Goal: Check status: Check status

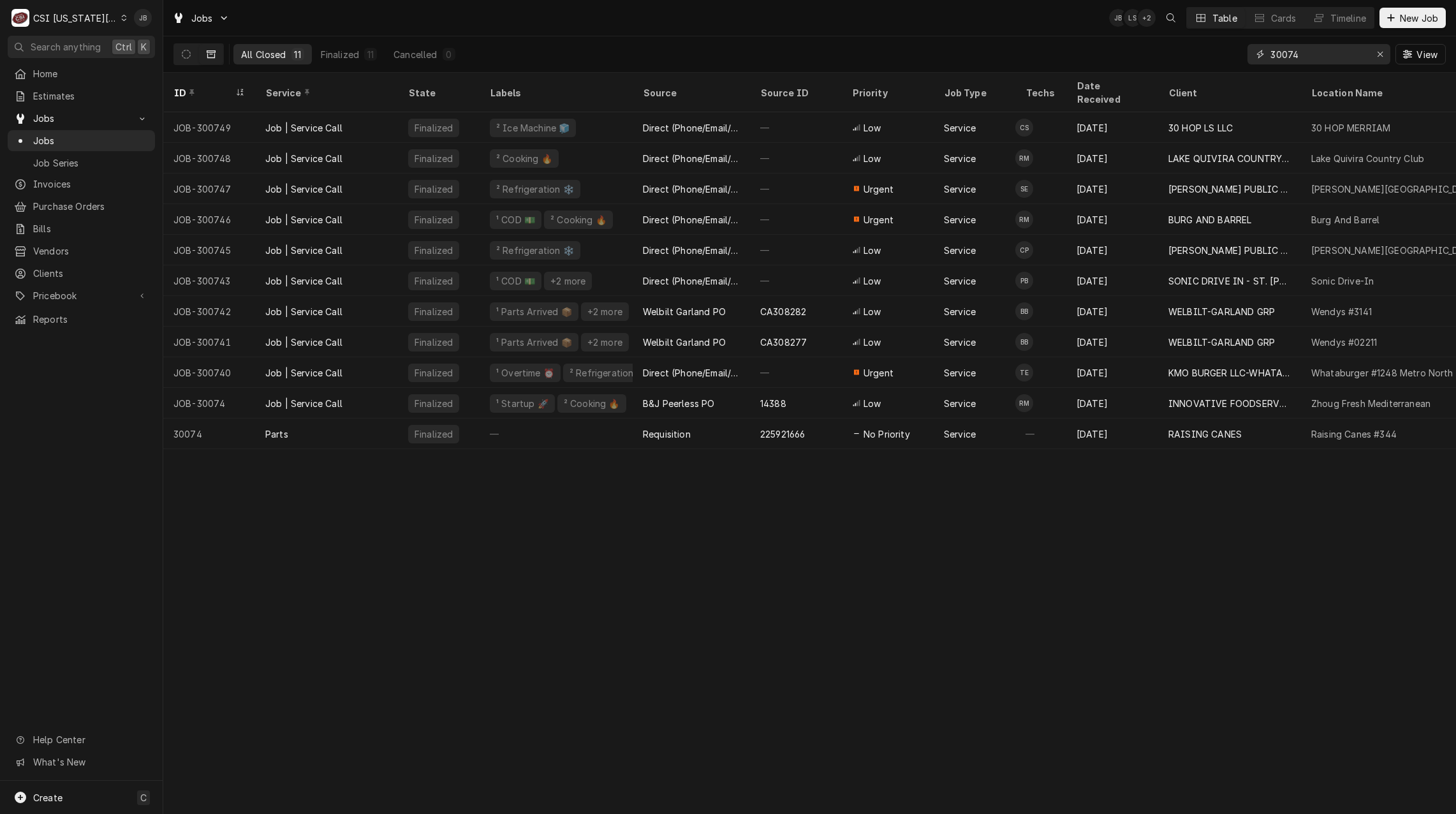
drag, startPoint x: 1321, startPoint y: 60, endPoint x: 1114, endPoint y: 60, distance: 207.0
click at [1129, 60] on div "All Closed 11 Finalized 11 Cancelled 0 30074 View" at bounding box center [809, 54] width 1272 height 36
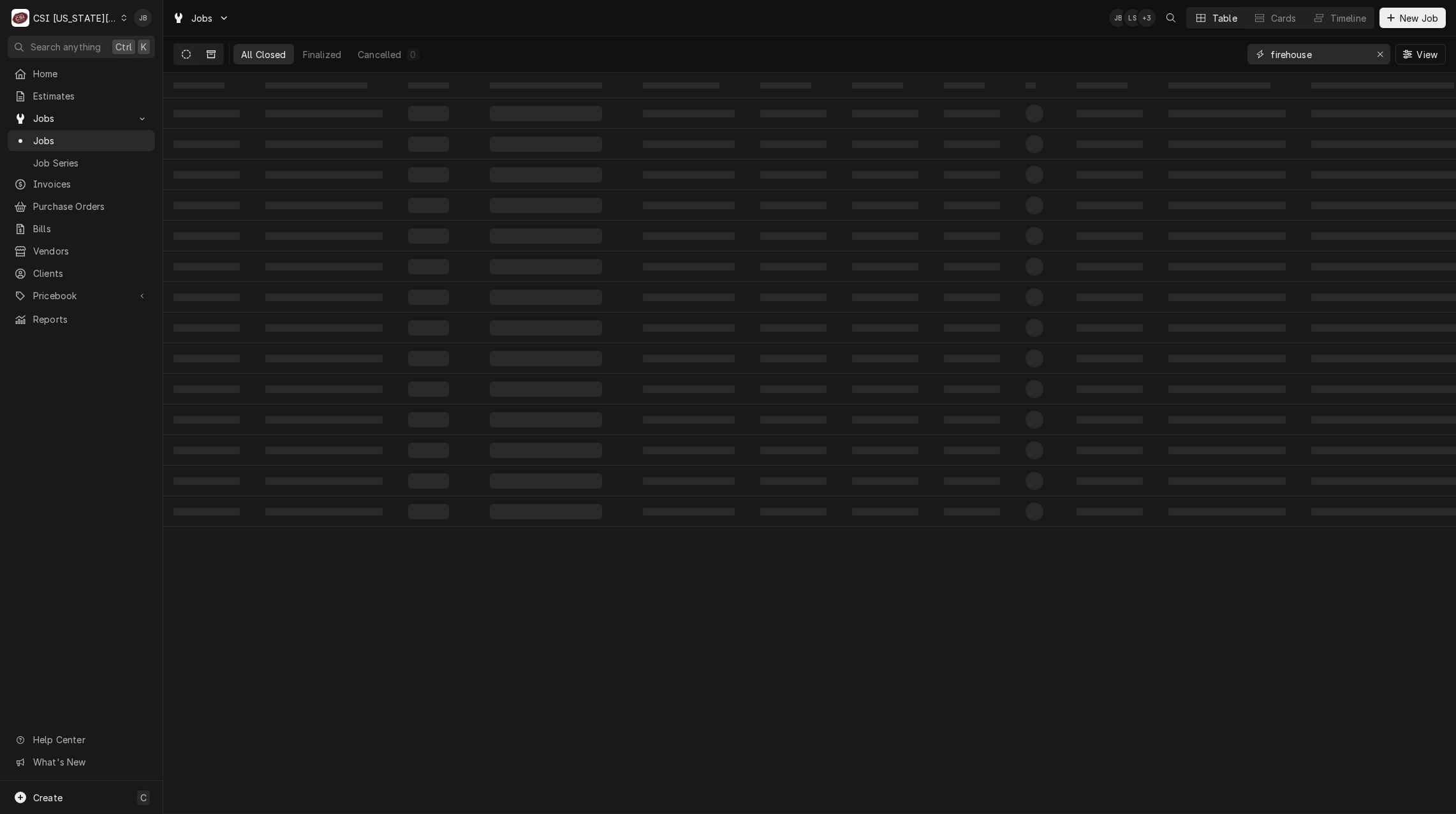
type input "firehouse"
click at [194, 51] on button "Dynamic Content Wrapper" at bounding box center [187, 54] width 24 height 21
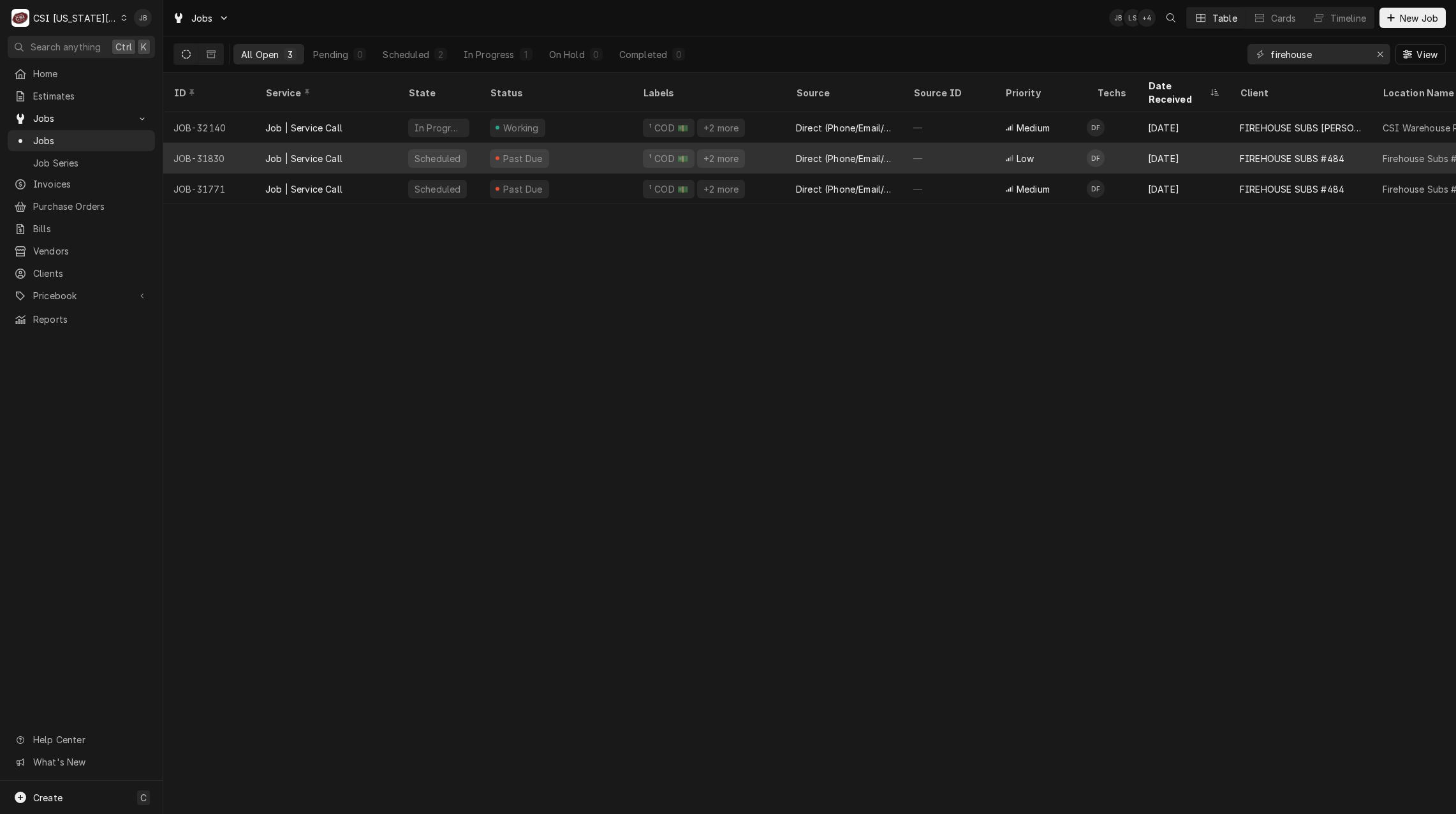
click at [542, 149] on div "Past Due" at bounding box center [520, 158] width 60 height 18
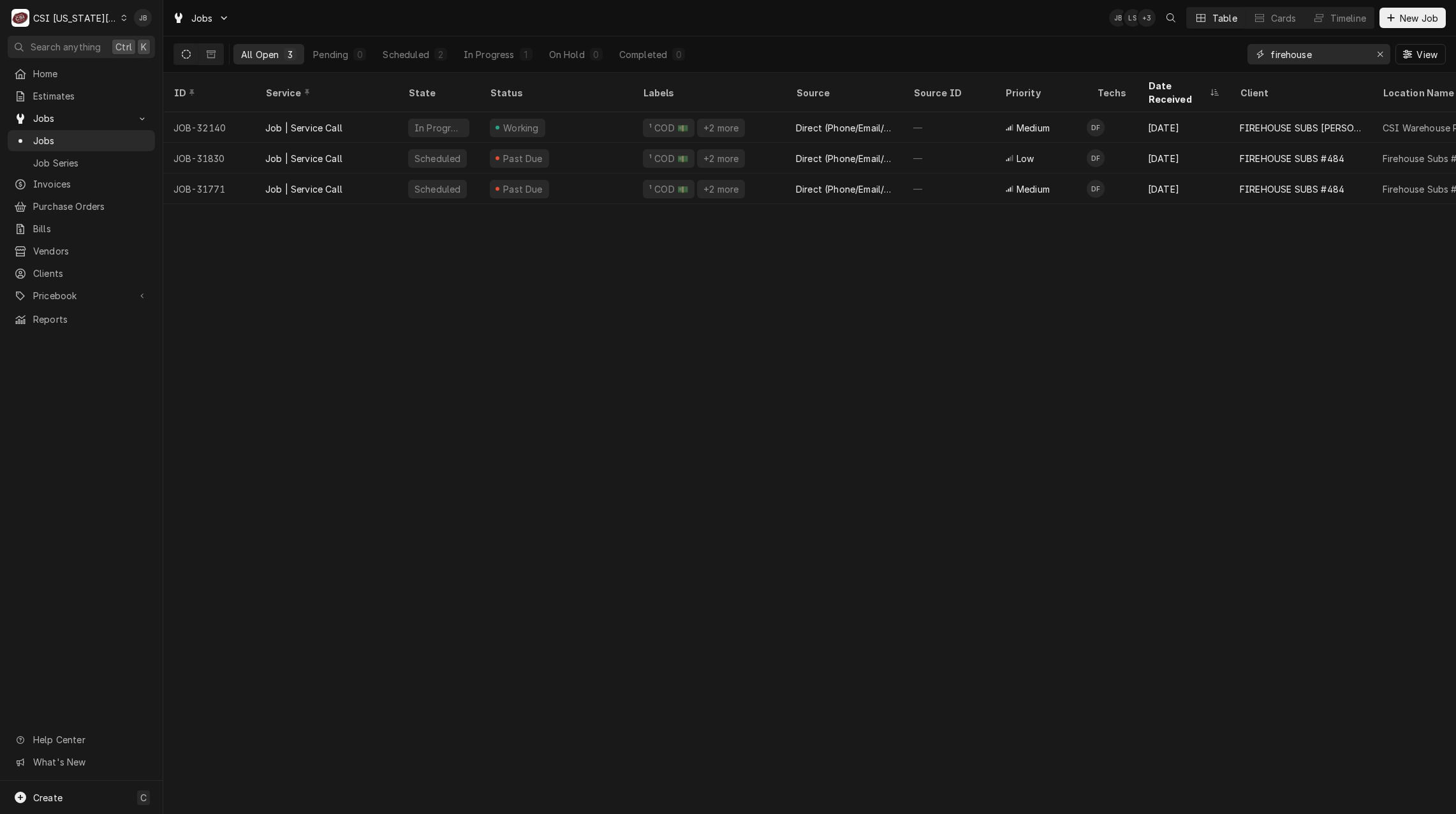
drag, startPoint x: 1325, startPoint y: 50, endPoint x: 1194, endPoint y: 50, distance: 131.0
click at [1194, 50] on div "All Open 3 Pending 0 Scheduled 2 In Progress 1 On Hold 0 Completed 0 firehouse …" at bounding box center [809, 54] width 1272 height 36
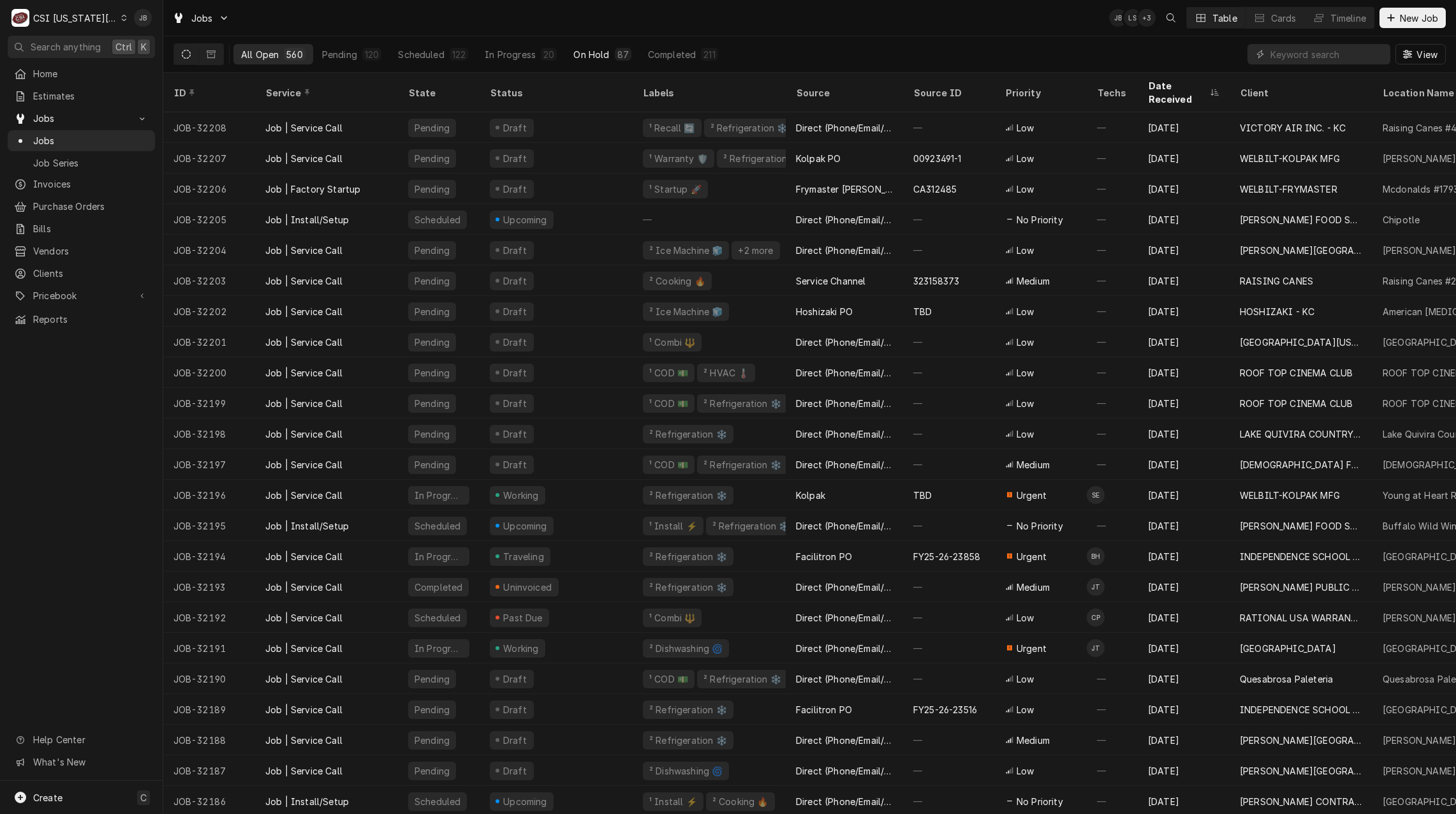
click at [585, 55] on div "On Hold" at bounding box center [591, 55] width 36 height 14
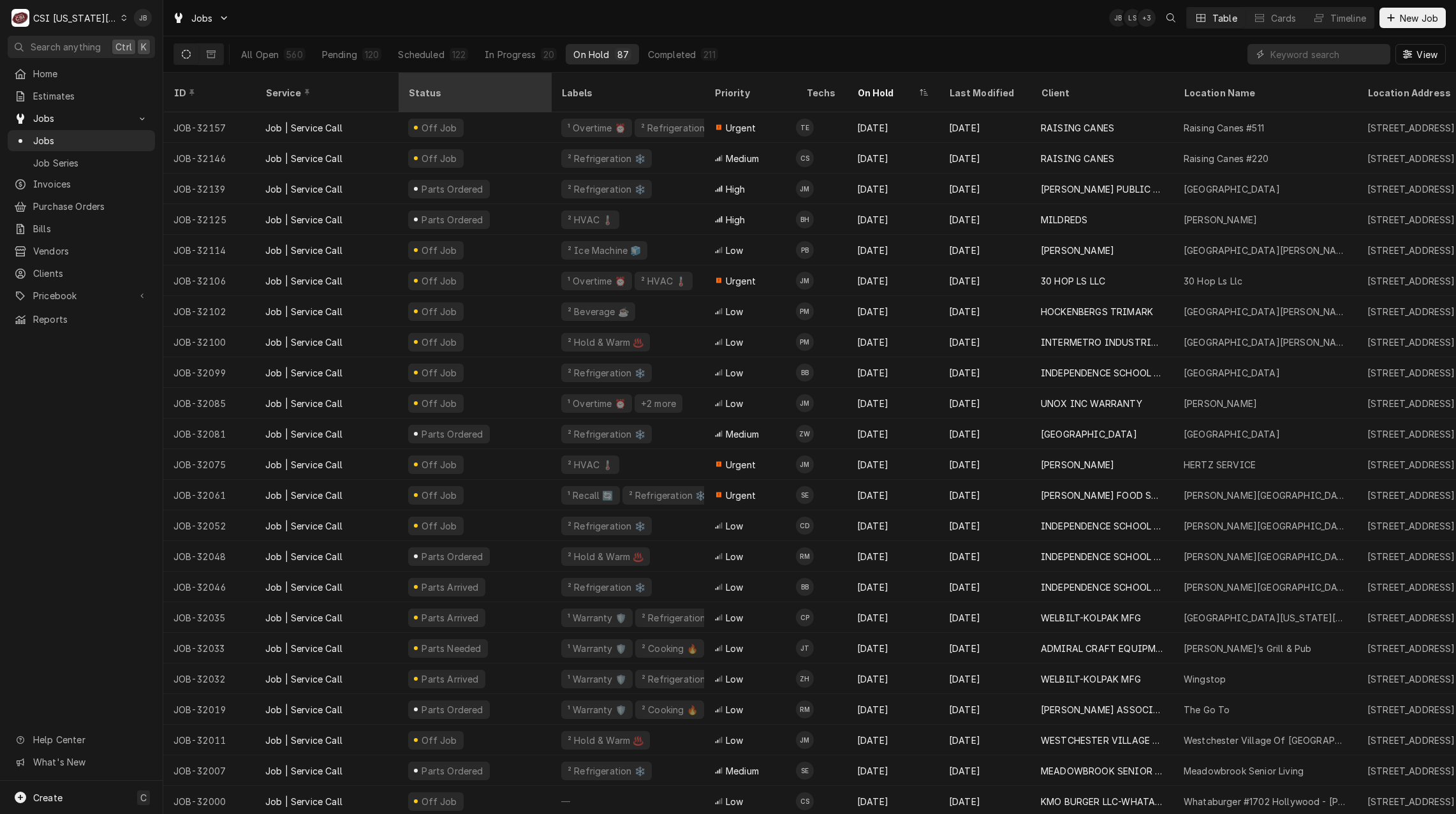
click at [475, 86] on div "Status" at bounding box center [474, 93] width 130 height 14
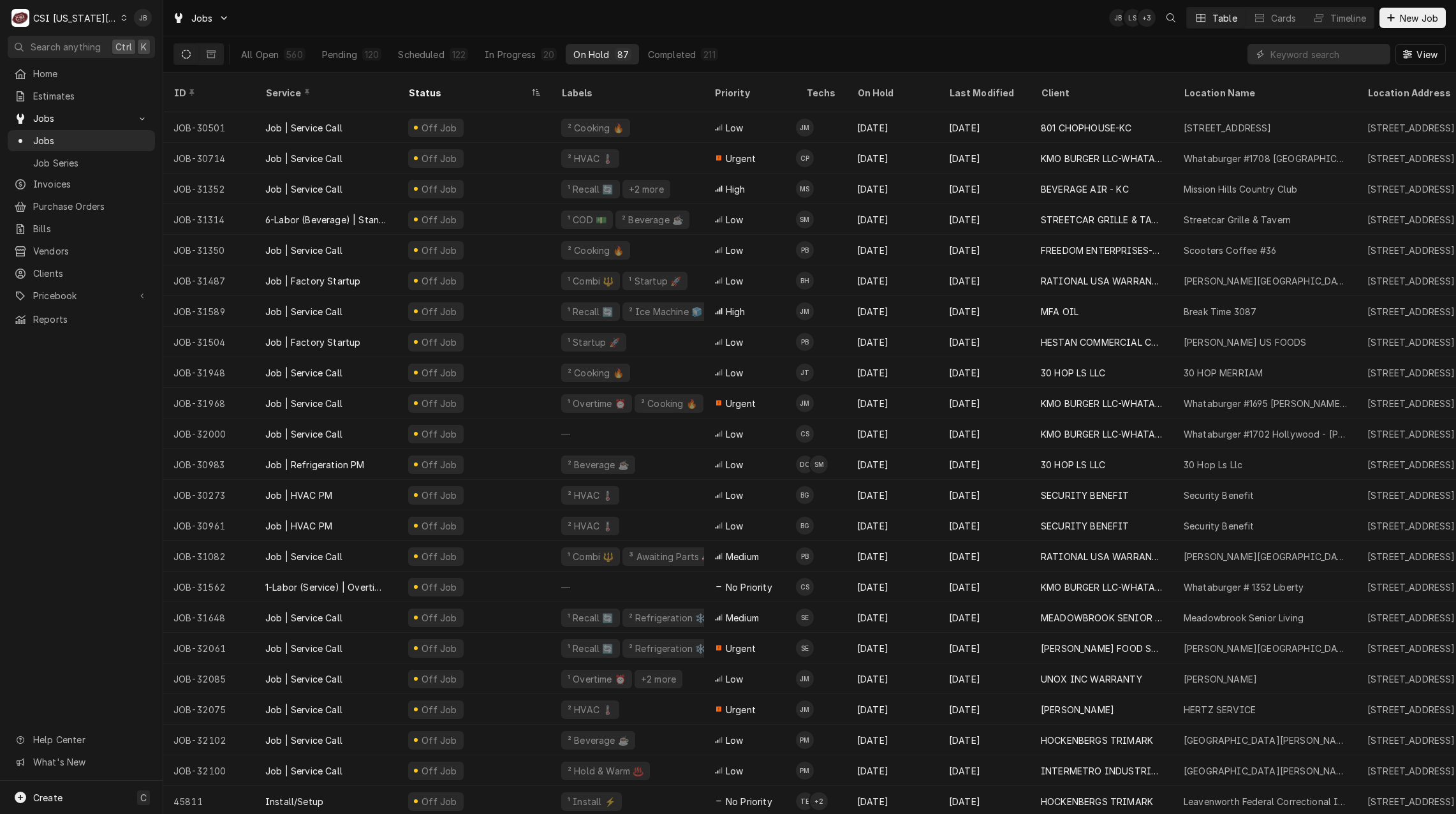
click at [475, 86] on div "Status" at bounding box center [468, 93] width 120 height 14
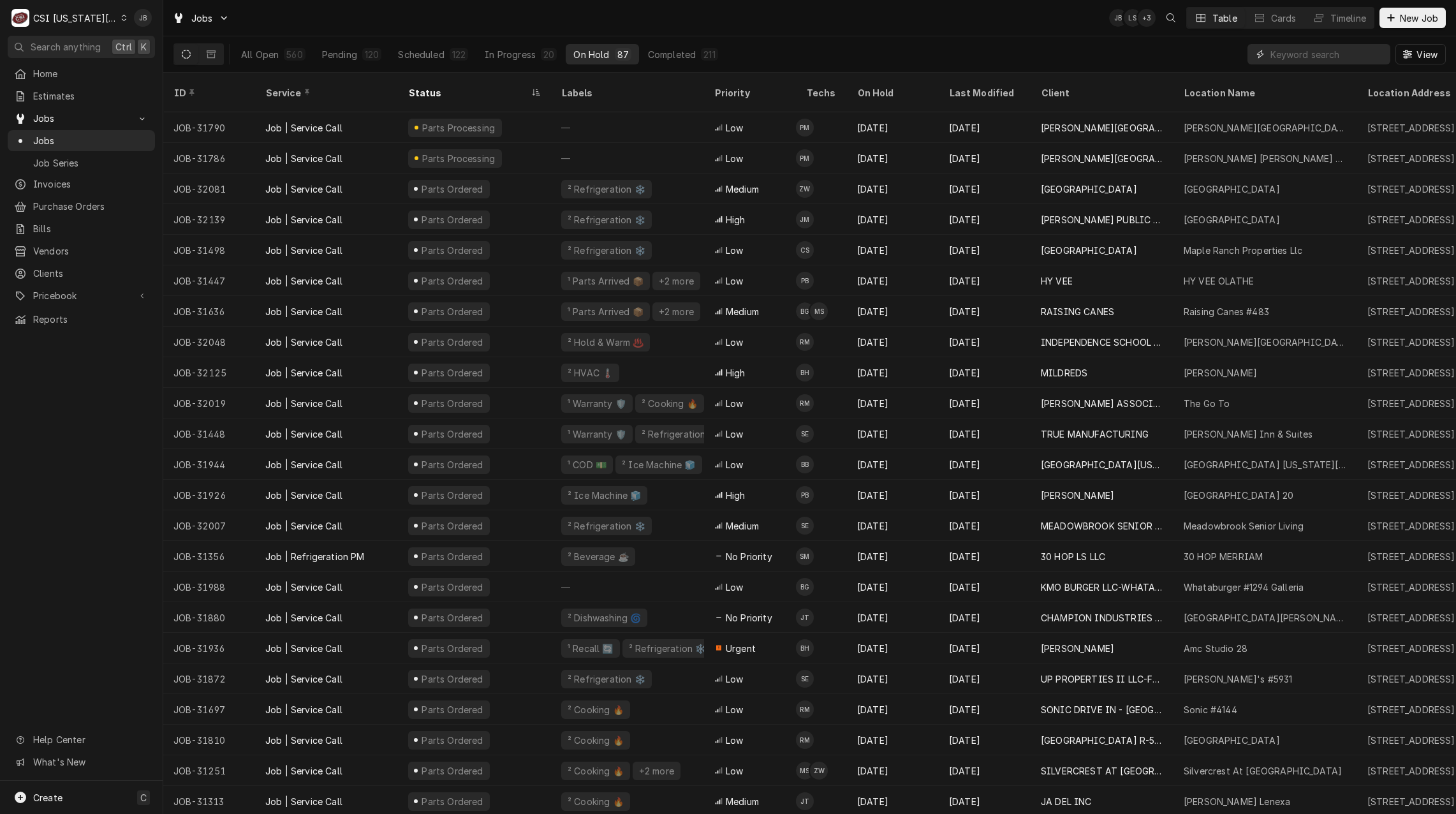
click at [1295, 57] on input "Dynamic Content Wrapper" at bounding box center [1327, 54] width 113 height 21
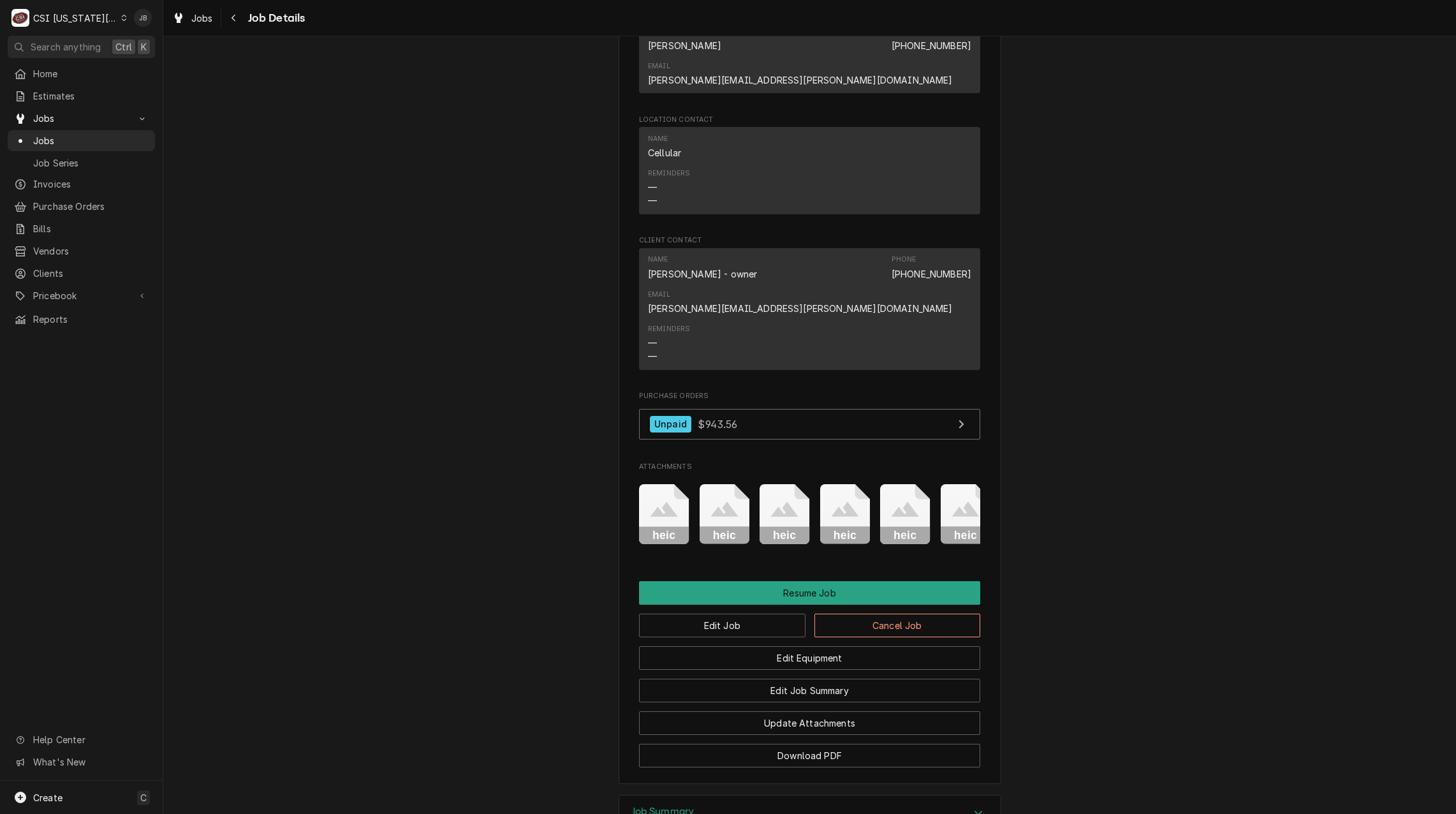
scroll to position [961, 0]
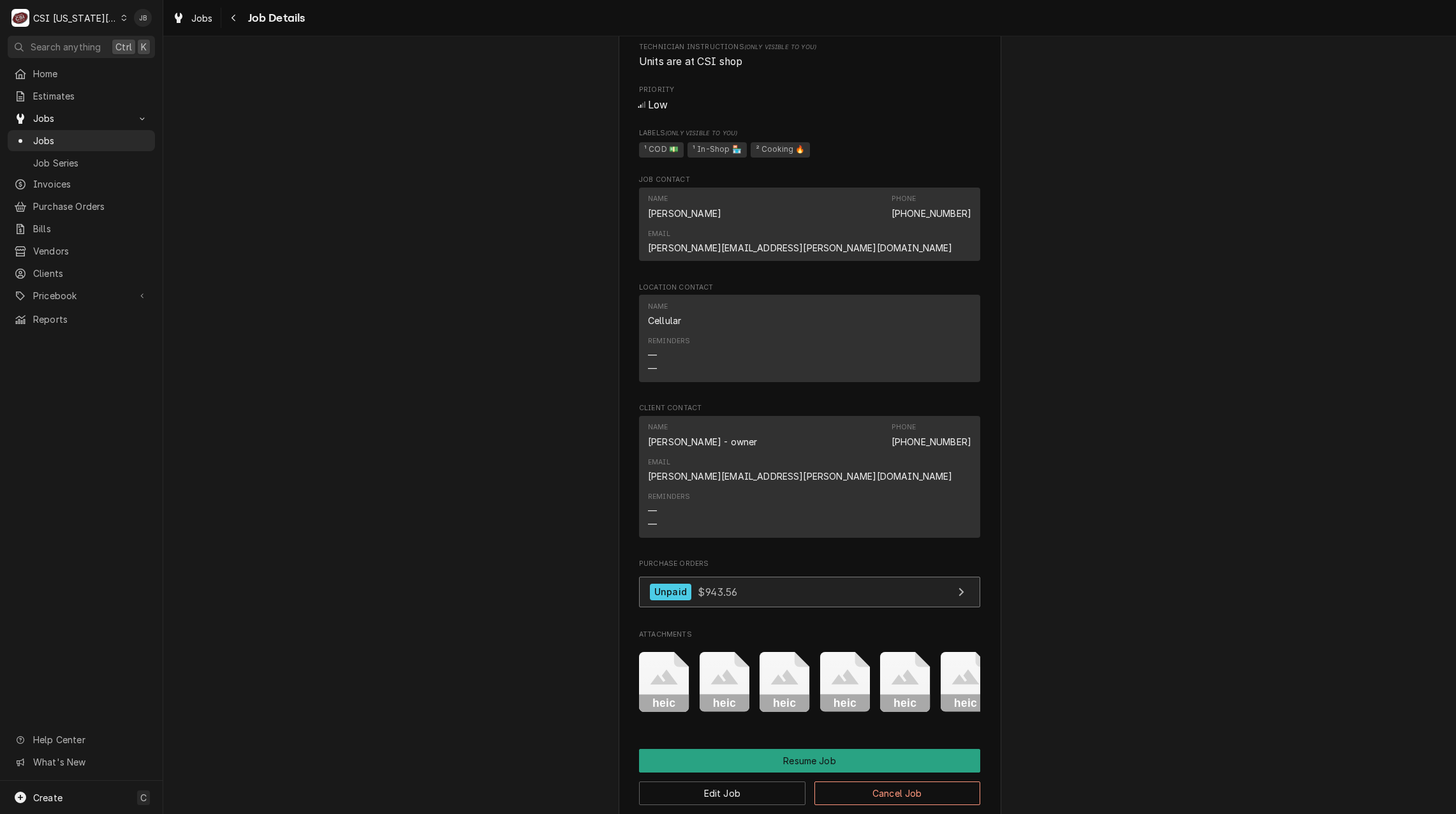
click at [695, 584] on div "Unpaid $943.56" at bounding box center [694, 592] width 88 height 18
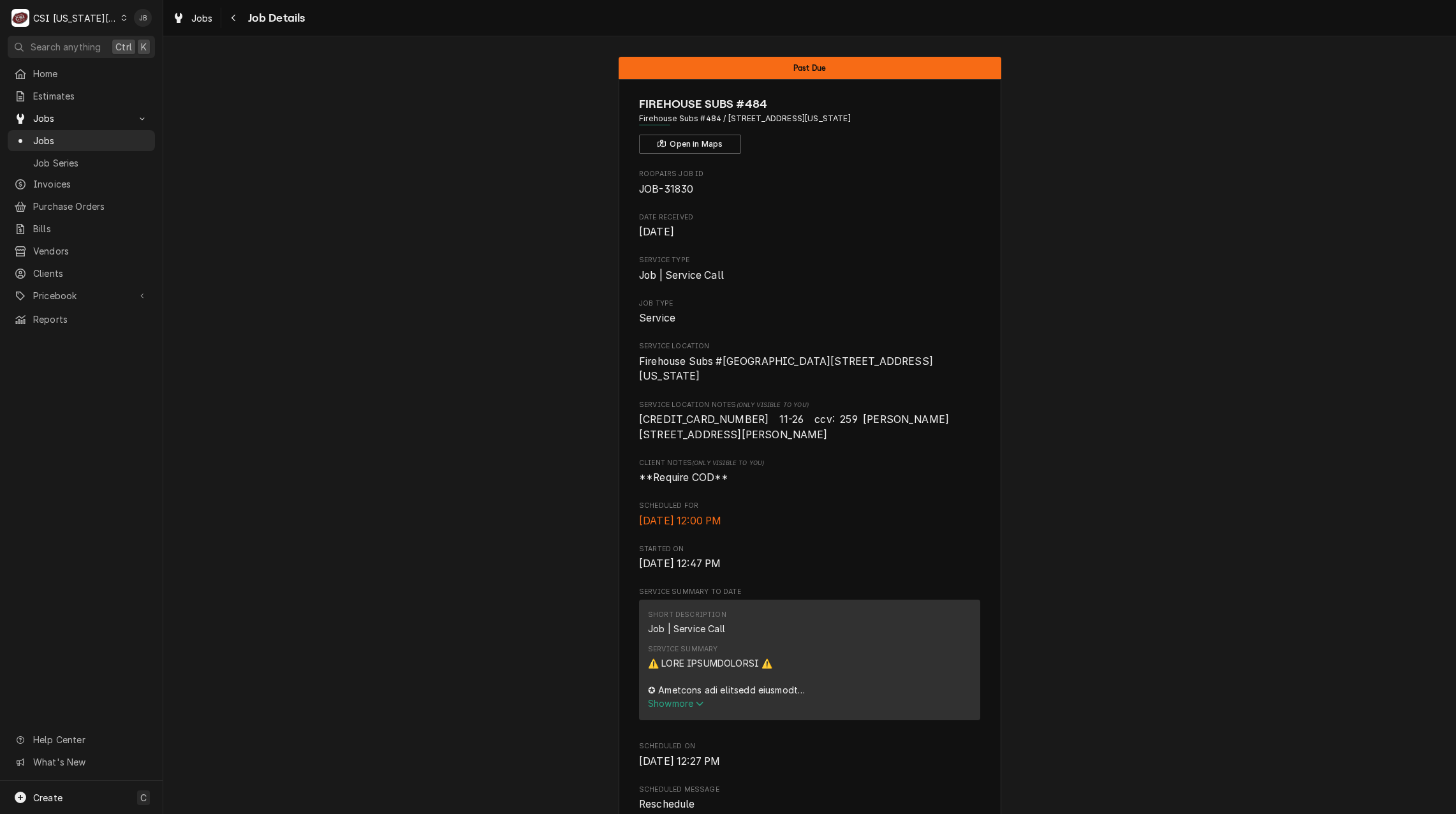
scroll to position [0, 0]
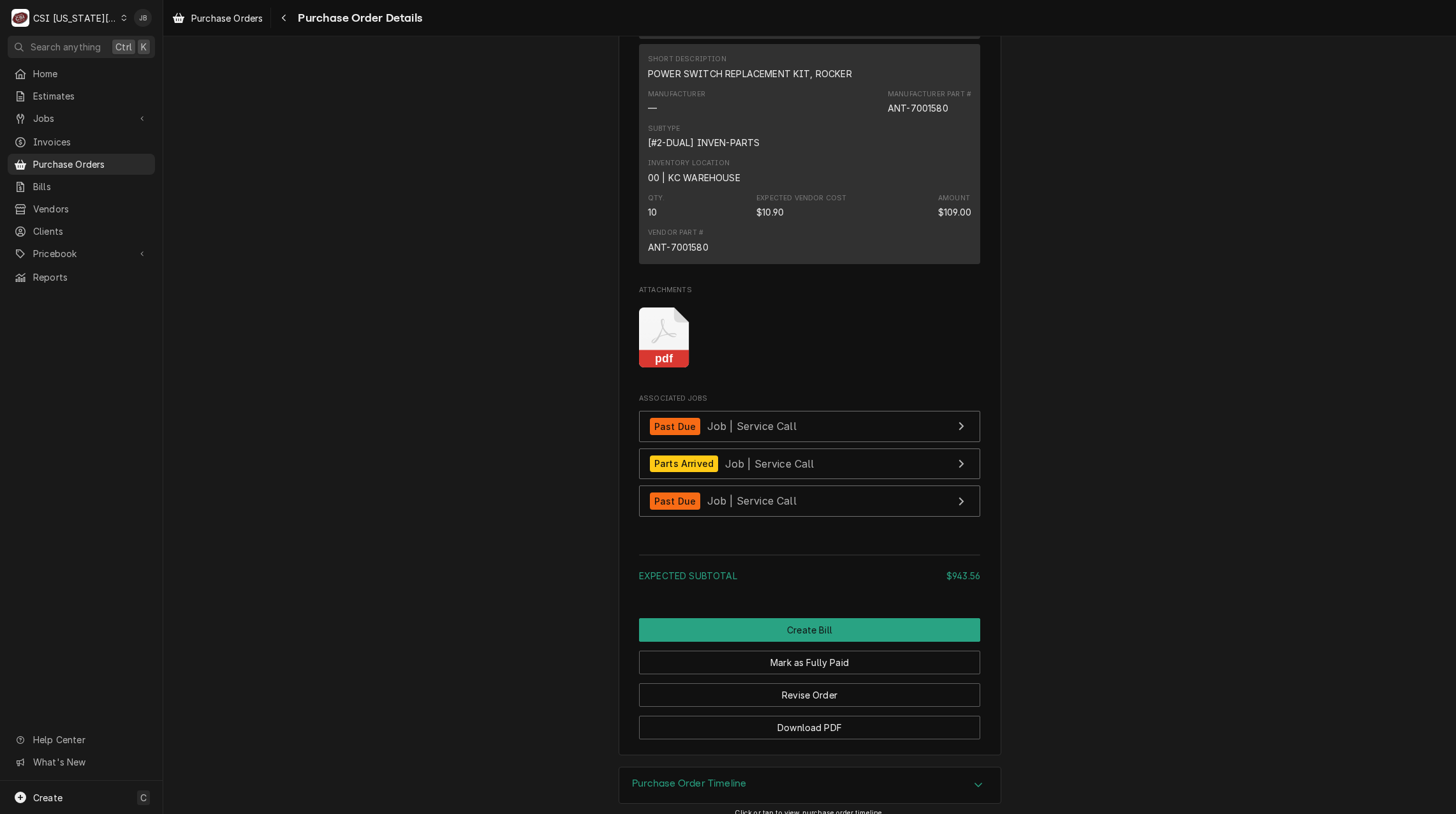
scroll to position [2986, 0]
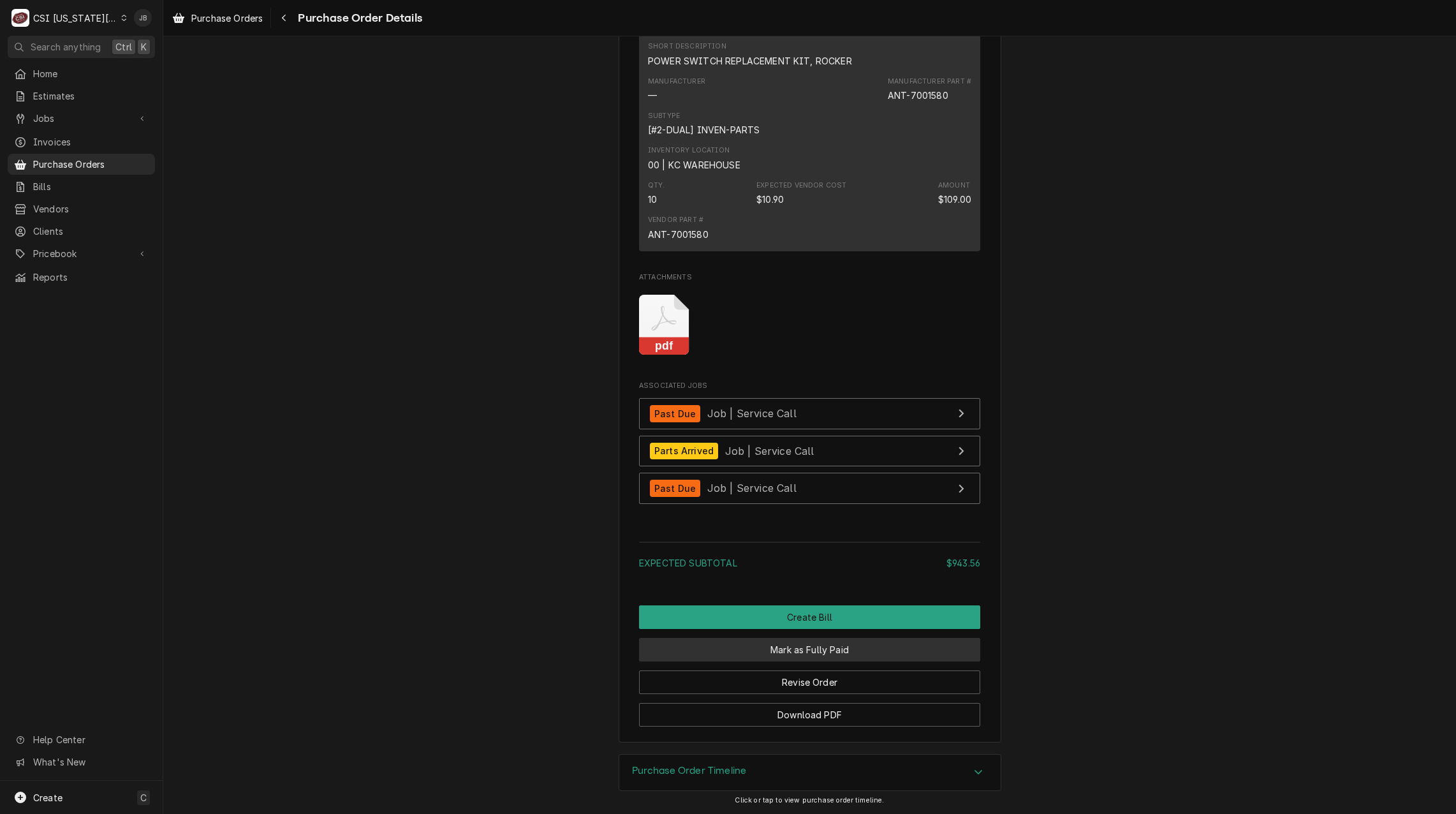
drag, startPoint x: 731, startPoint y: 773, endPoint x: 718, endPoint y: 654, distance: 119.7
click at [731, 773] on h3 "Purchase Order Timeline" at bounding box center [689, 771] width 115 height 12
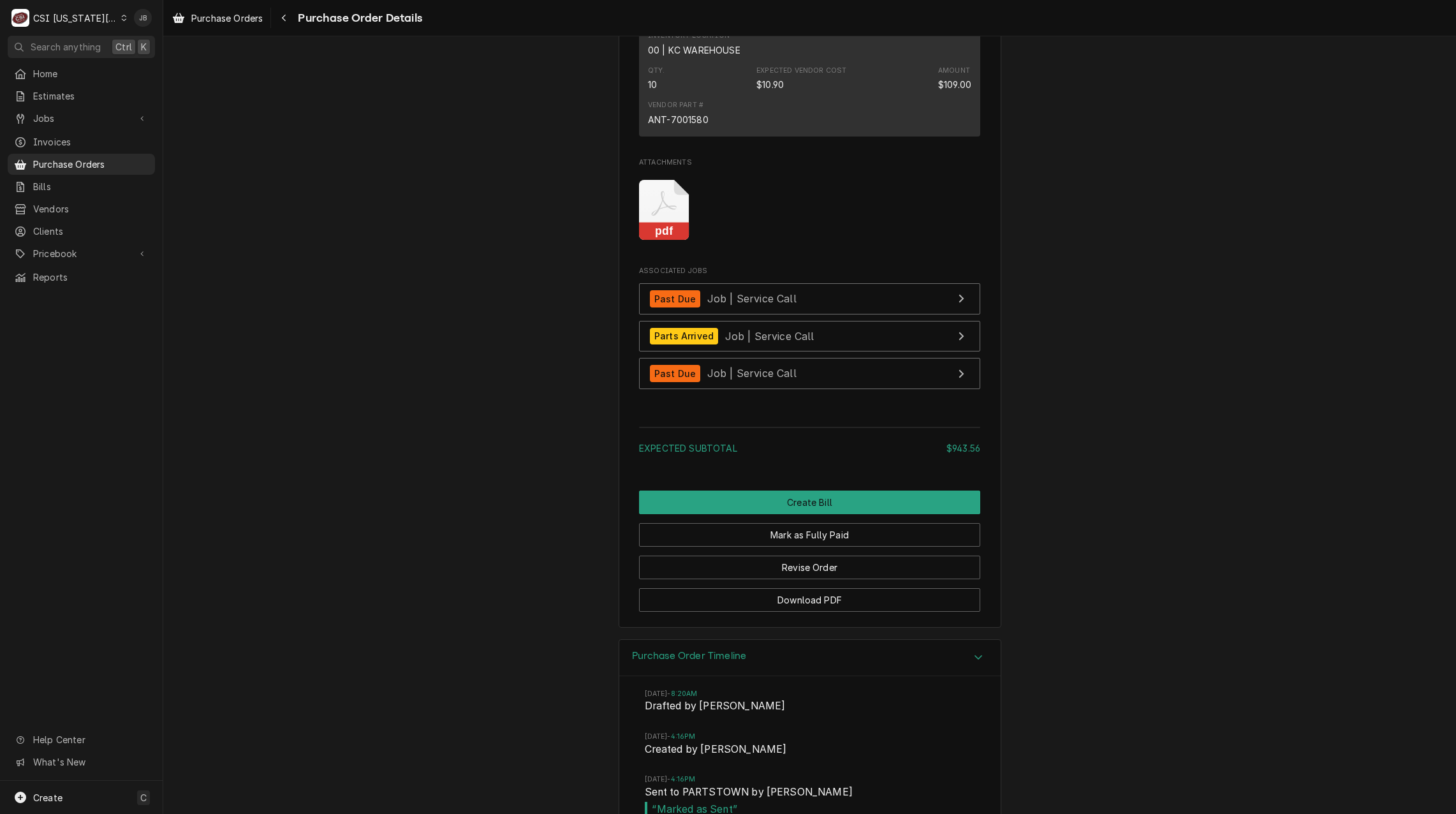
scroll to position [3262, 0]
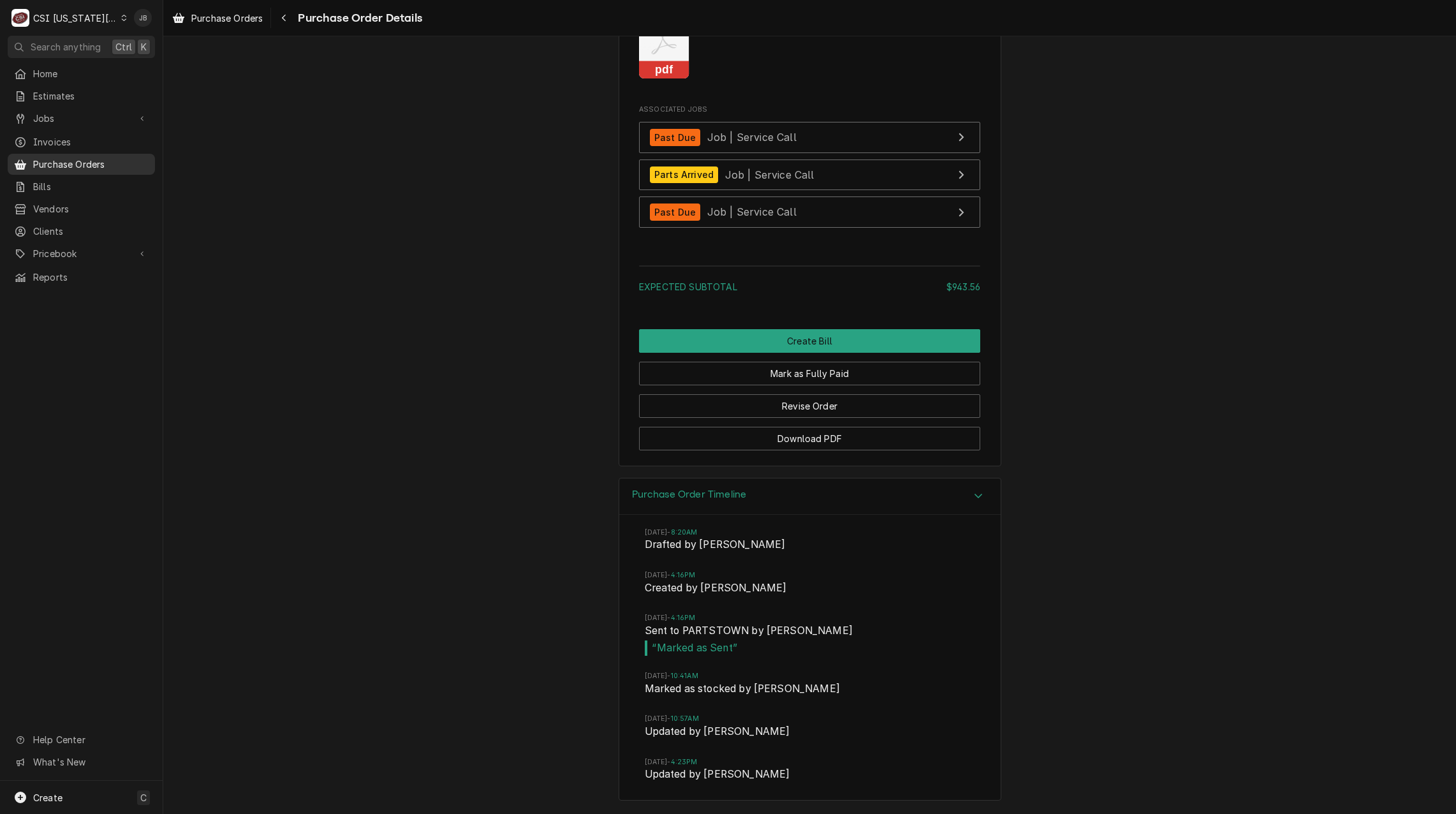
click at [106, 158] on span "Purchase Orders" at bounding box center [90, 164] width 116 height 14
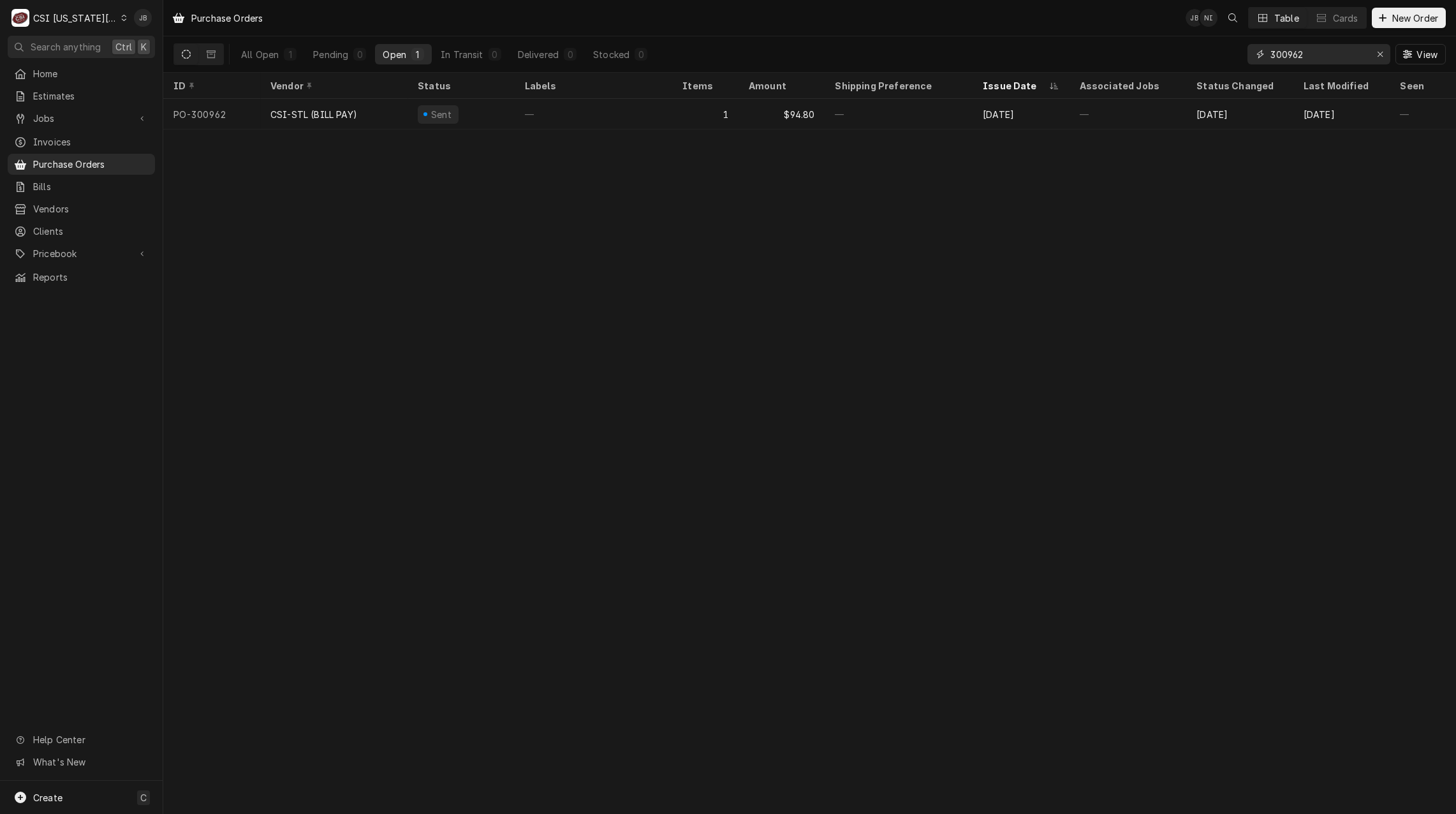
drag, startPoint x: 1312, startPoint y: 58, endPoint x: 979, endPoint y: 58, distance: 333.0
click at [1002, 58] on div "All Open 1 Pending 0 Open 1 In Transit 0 Delivered 0 Stocked 0 300962 View" at bounding box center [809, 54] width 1272 height 36
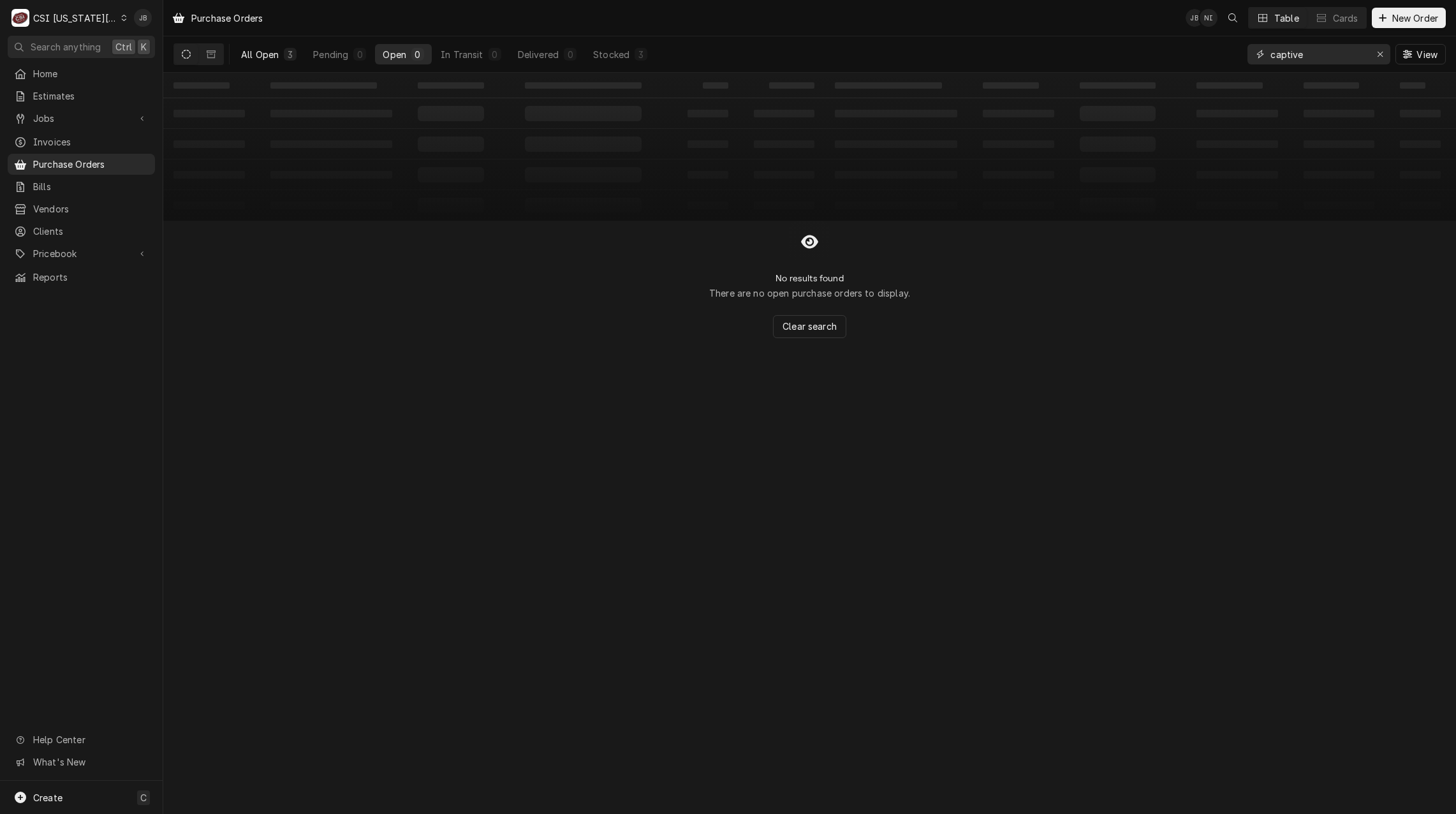
type input "captive"
click at [263, 50] on div "All Open" at bounding box center [259, 55] width 37 height 14
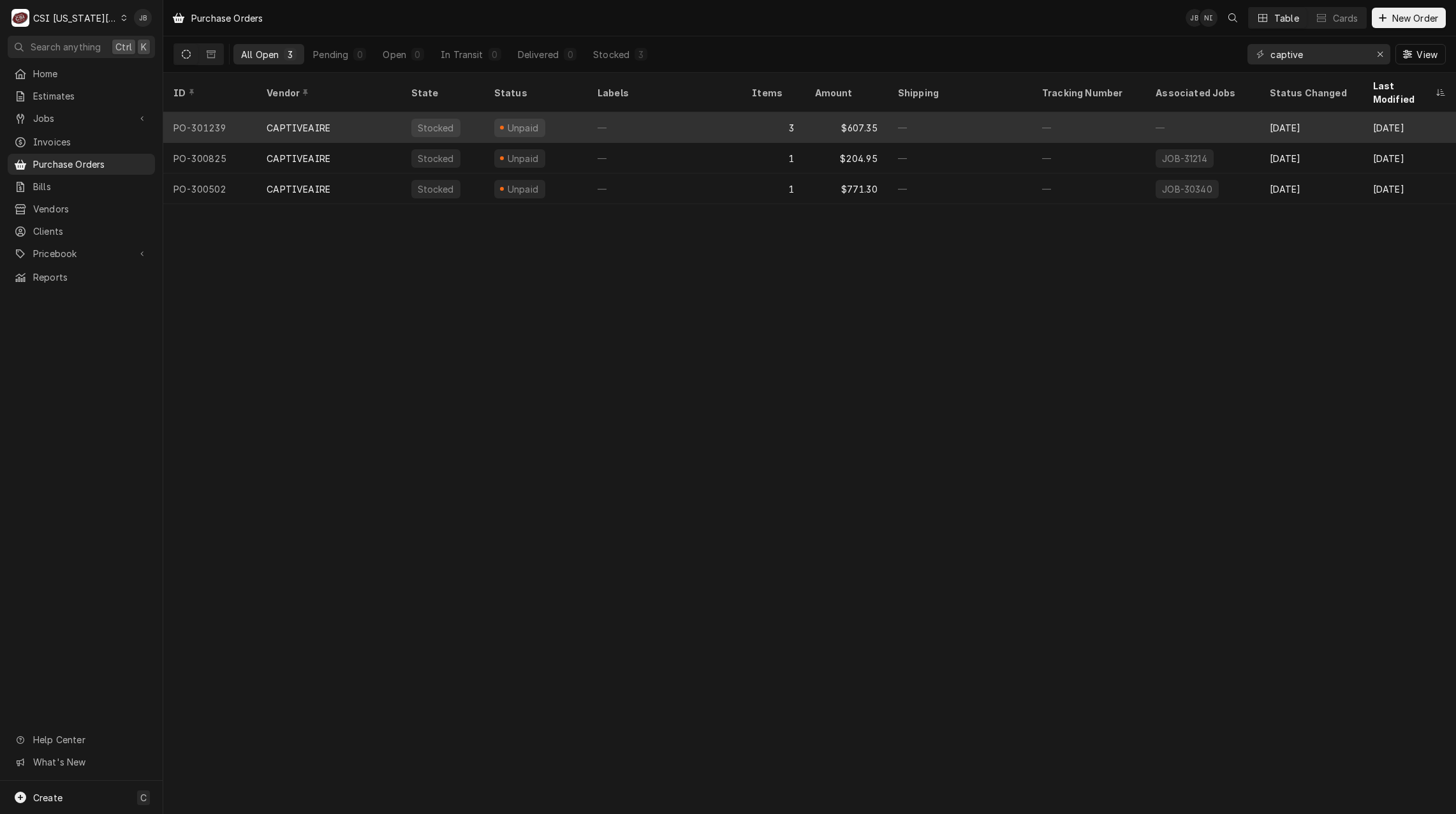
click at [343, 116] on div "CAPTIVEAIRE" at bounding box center [328, 128] width 144 height 31
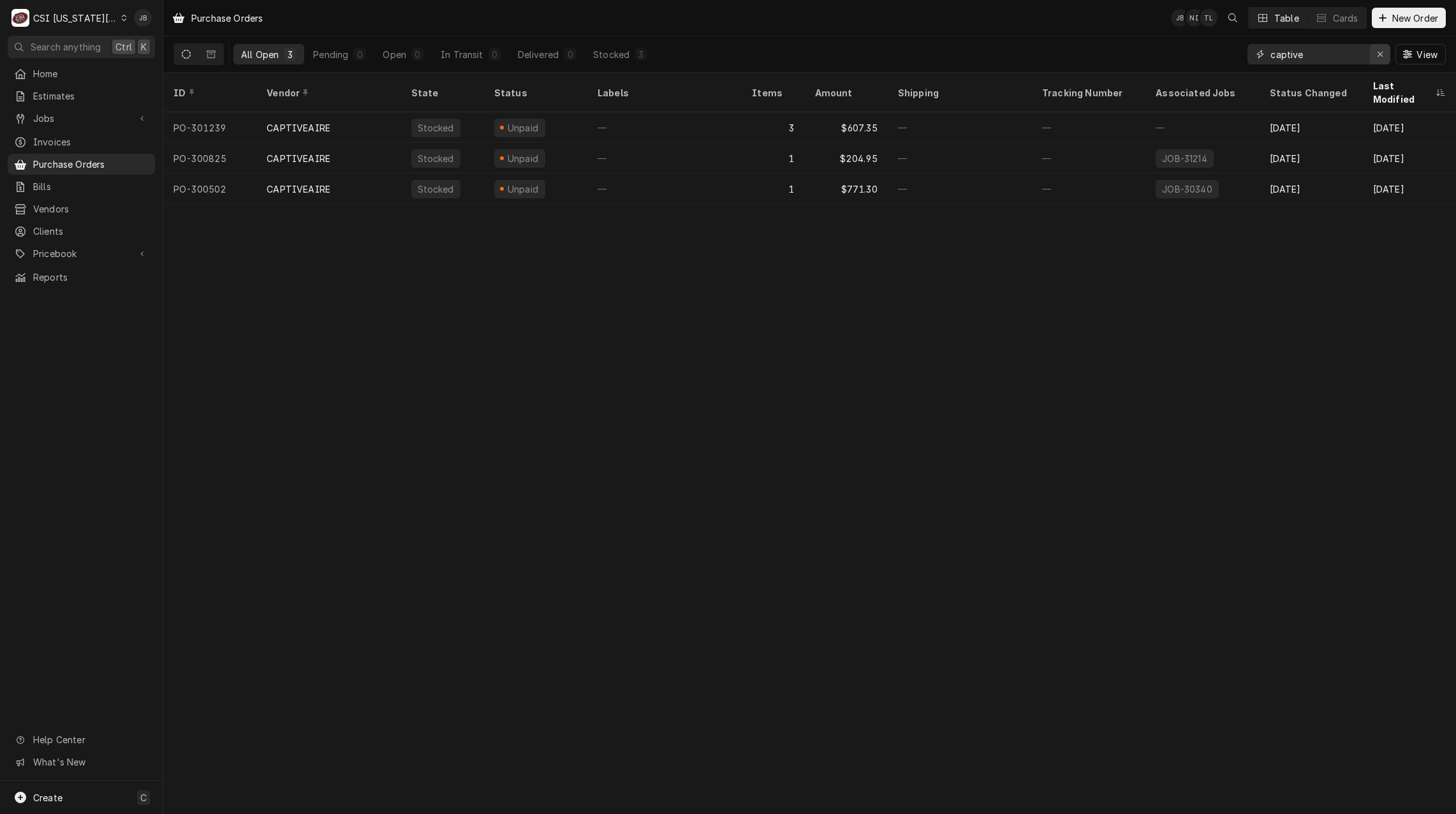
click at [1381, 52] on icon "Erase input" at bounding box center [1380, 54] width 7 height 9
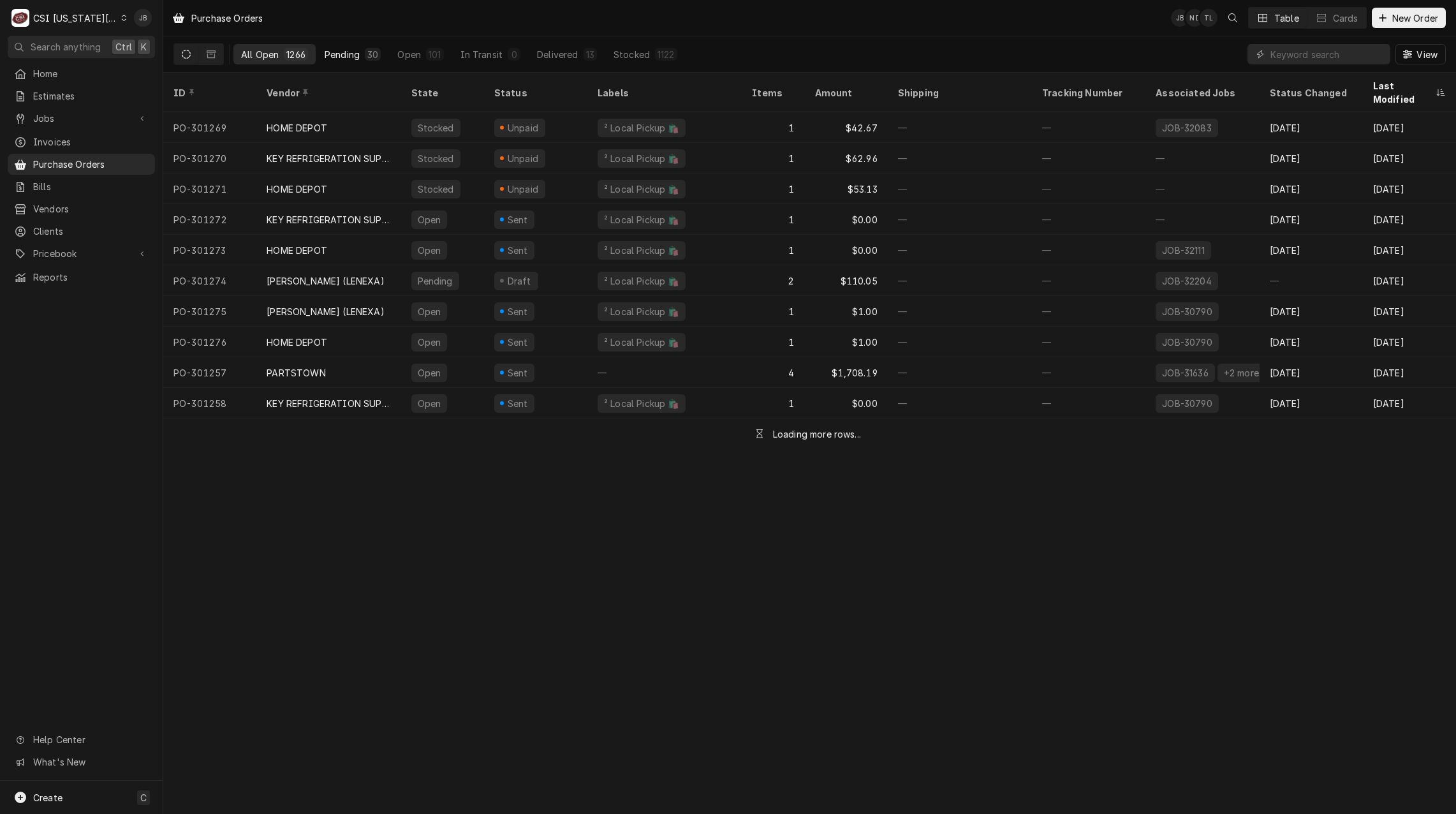
click at [355, 57] on div "Pending" at bounding box center [342, 55] width 35 height 14
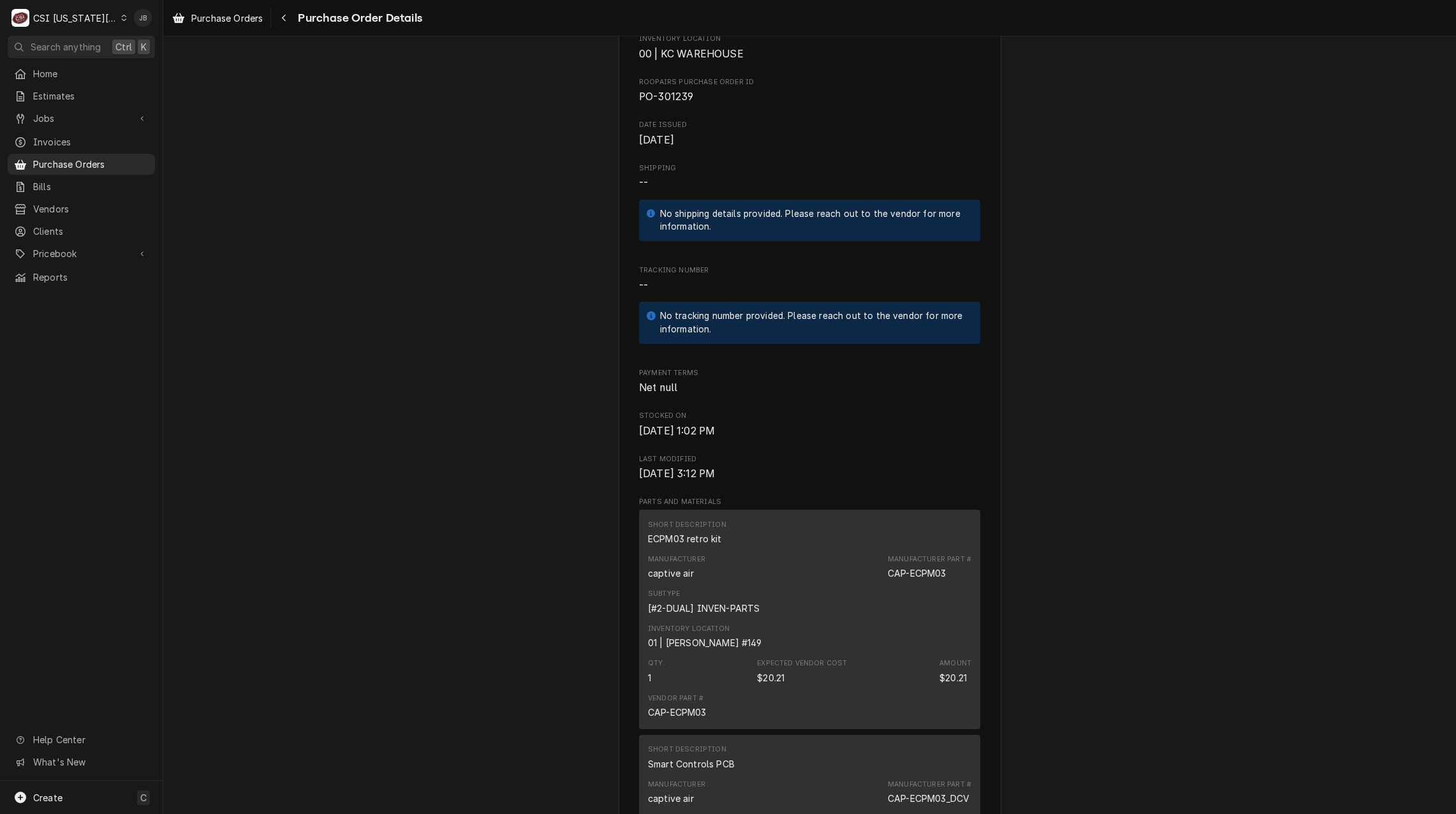
scroll to position [383, 0]
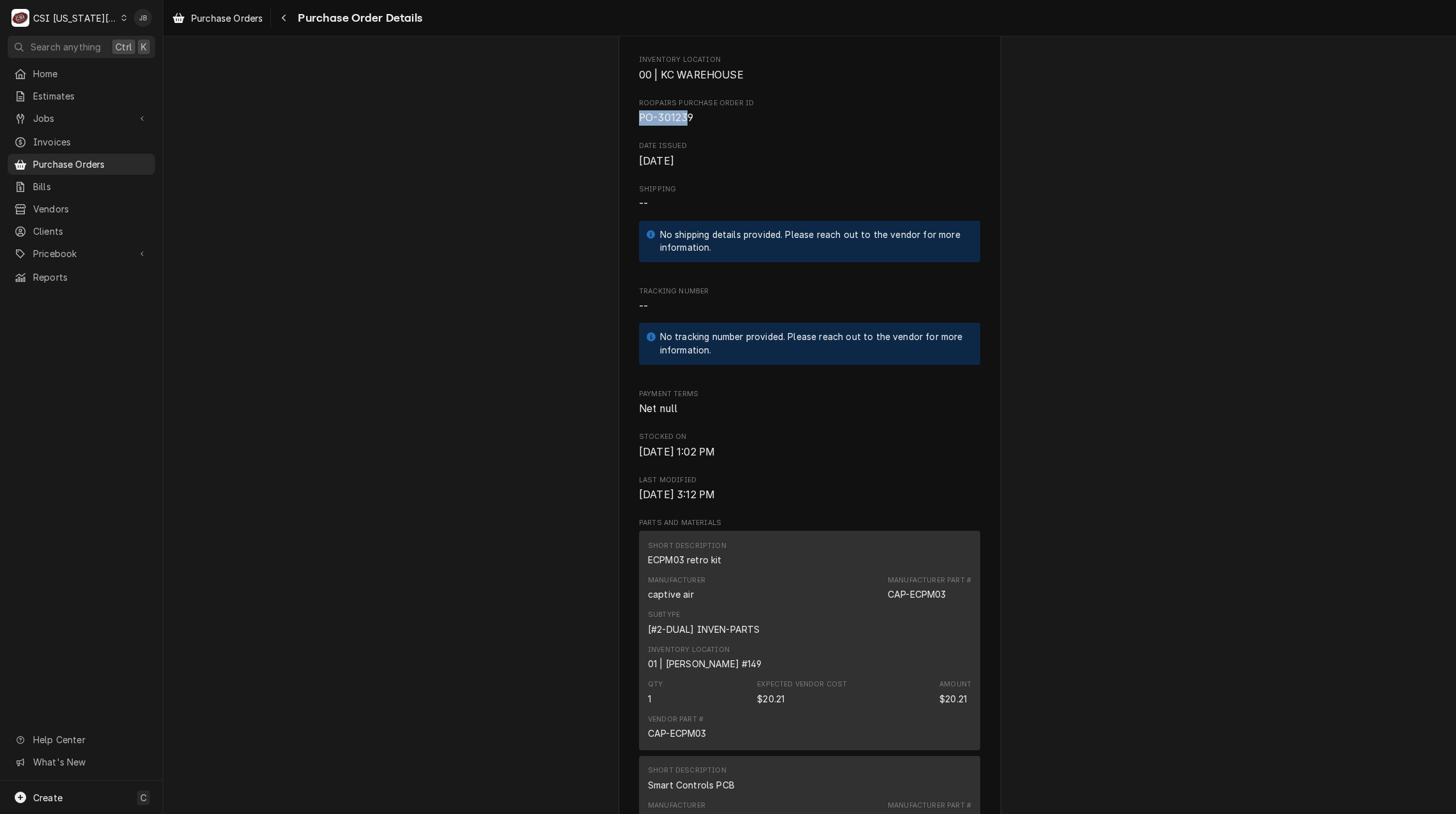
drag, startPoint x: 684, startPoint y: 163, endPoint x: 587, endPoint y: 163, distance: 97.0
click at [587, 163] on div "Unpaid Vendor CAPTIVEAIRE CAPTIVEAIRE PO Box 60270 Charlotte, NC 28260 Bill To …" at bounding box center [809, 627] width 1293 height 1947
drag, startPoint x: 587, startPoint y: 163, endPoint x: 720, endPoint y: 161, distance: 133.0
click at [720, 125] on span "PO-301239" at bounding box center [809, 118] width 341 height 15
drag, startPoint x: 702, startPoint y: 158, endPoint x: 616, endPoint y: 158, distance: 86.0
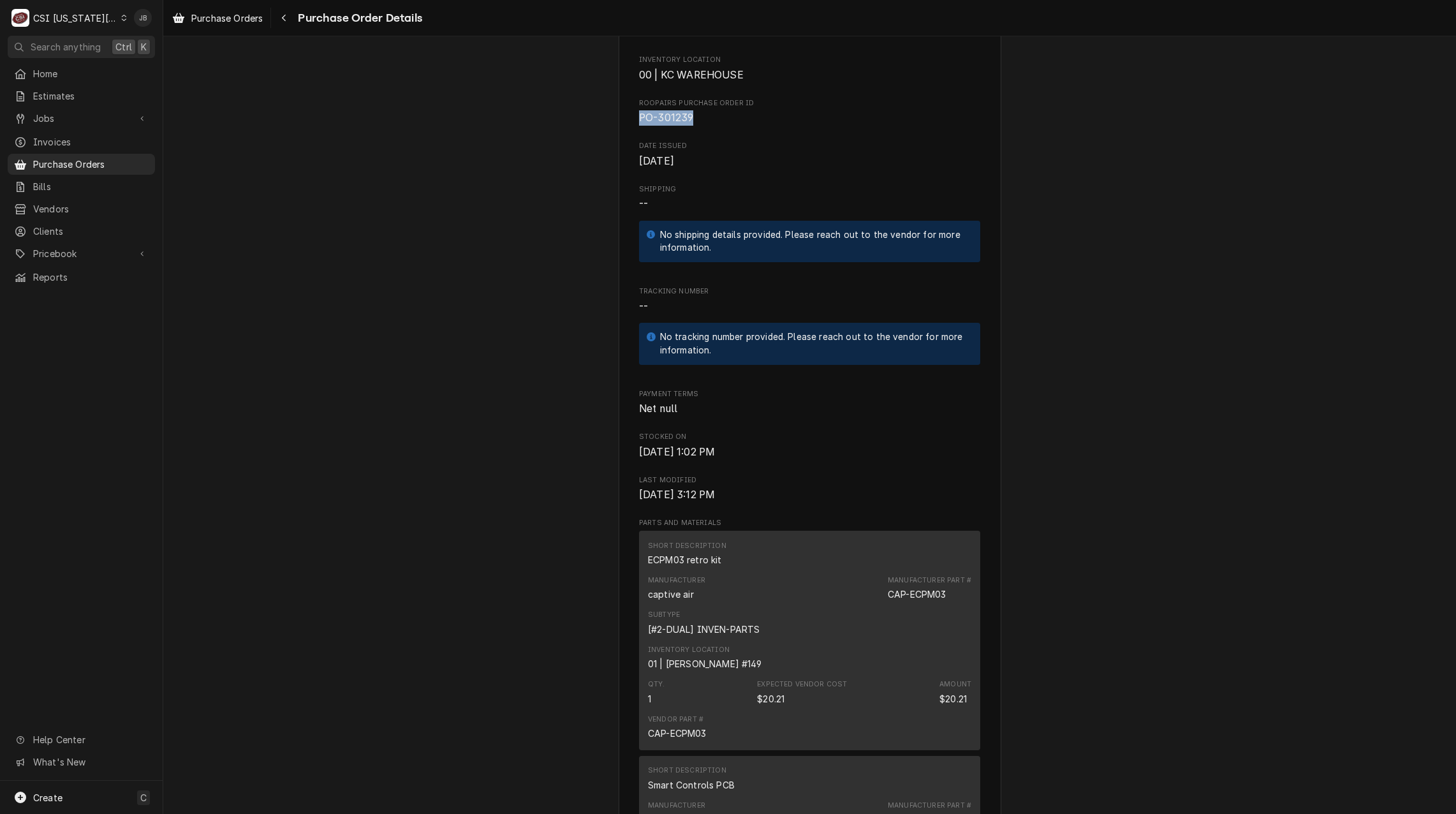
click at [619, 158] on div "Vendor CAPTIVEAIRE CAPTIVEAIRE PO Box 60270 Charlotte, NC 28260 Bill To CSI Kan…" at bounding box center [810, 637] width 383 height 1904
copy span "PO-301239"
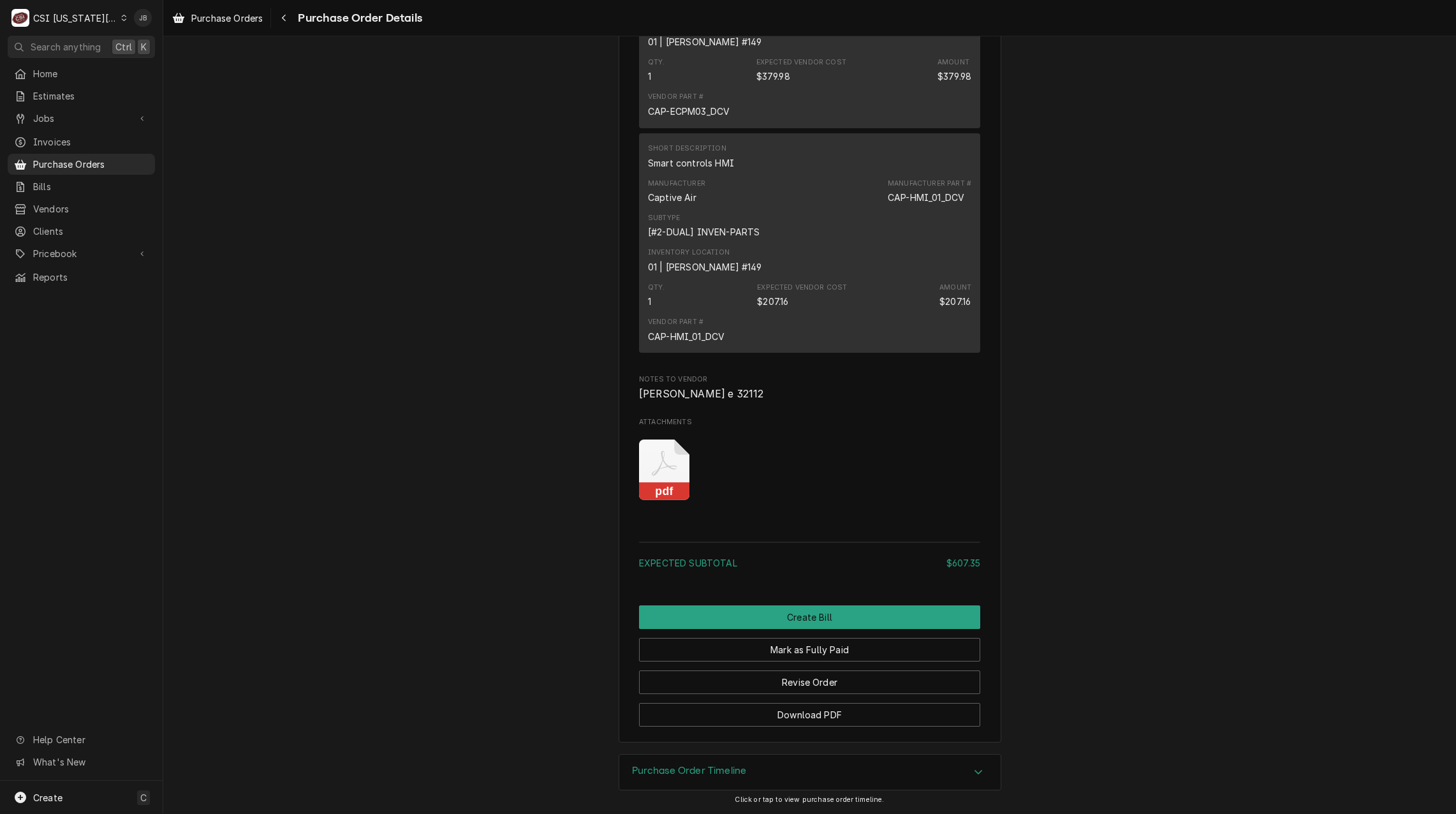
scroll to position [1270, 0]
click at [683, 777] on div "Purchase Order Timeline" at bounding box center [689, 773] width 115 height 15
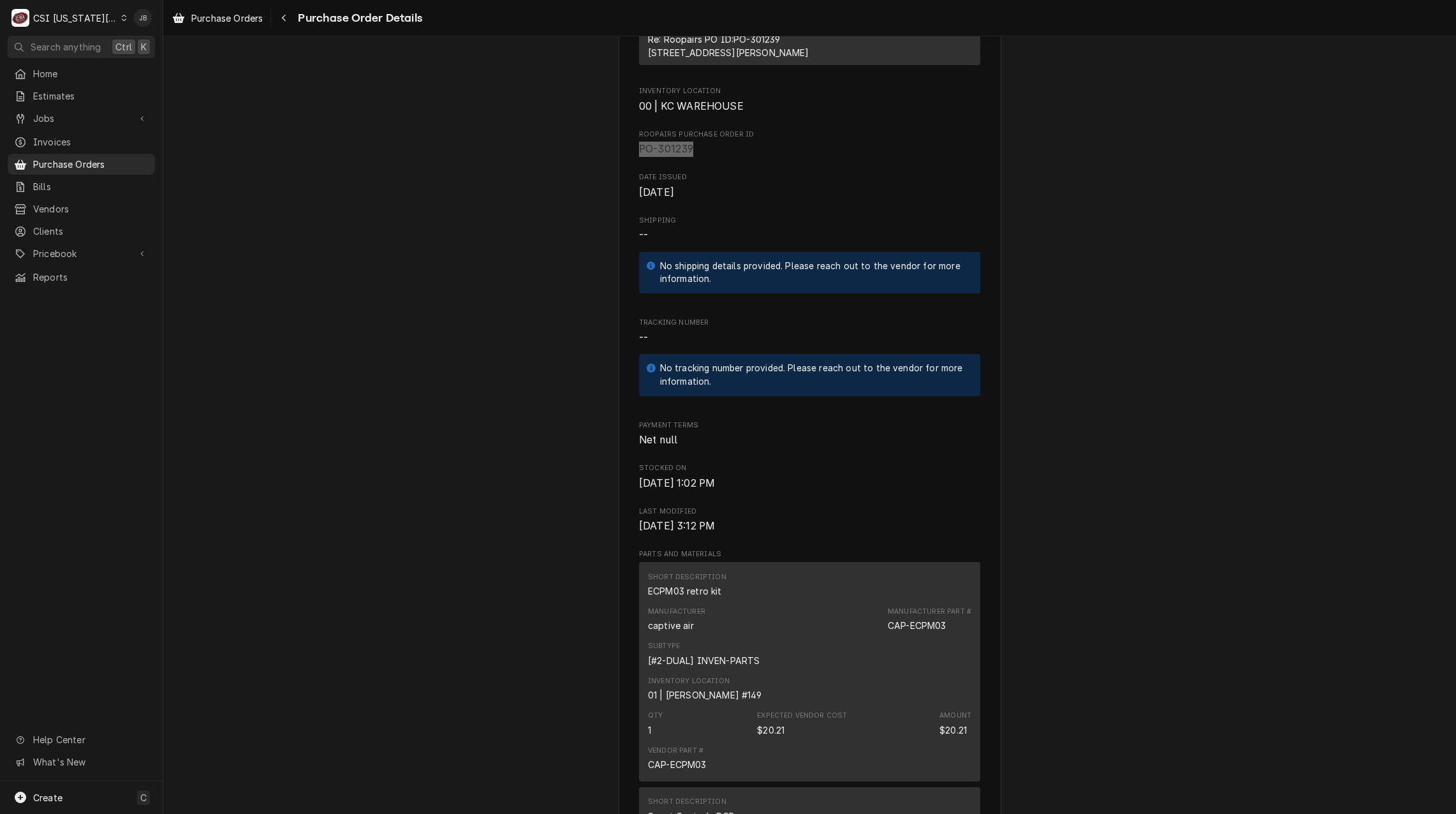
scroll to position [0, 0]
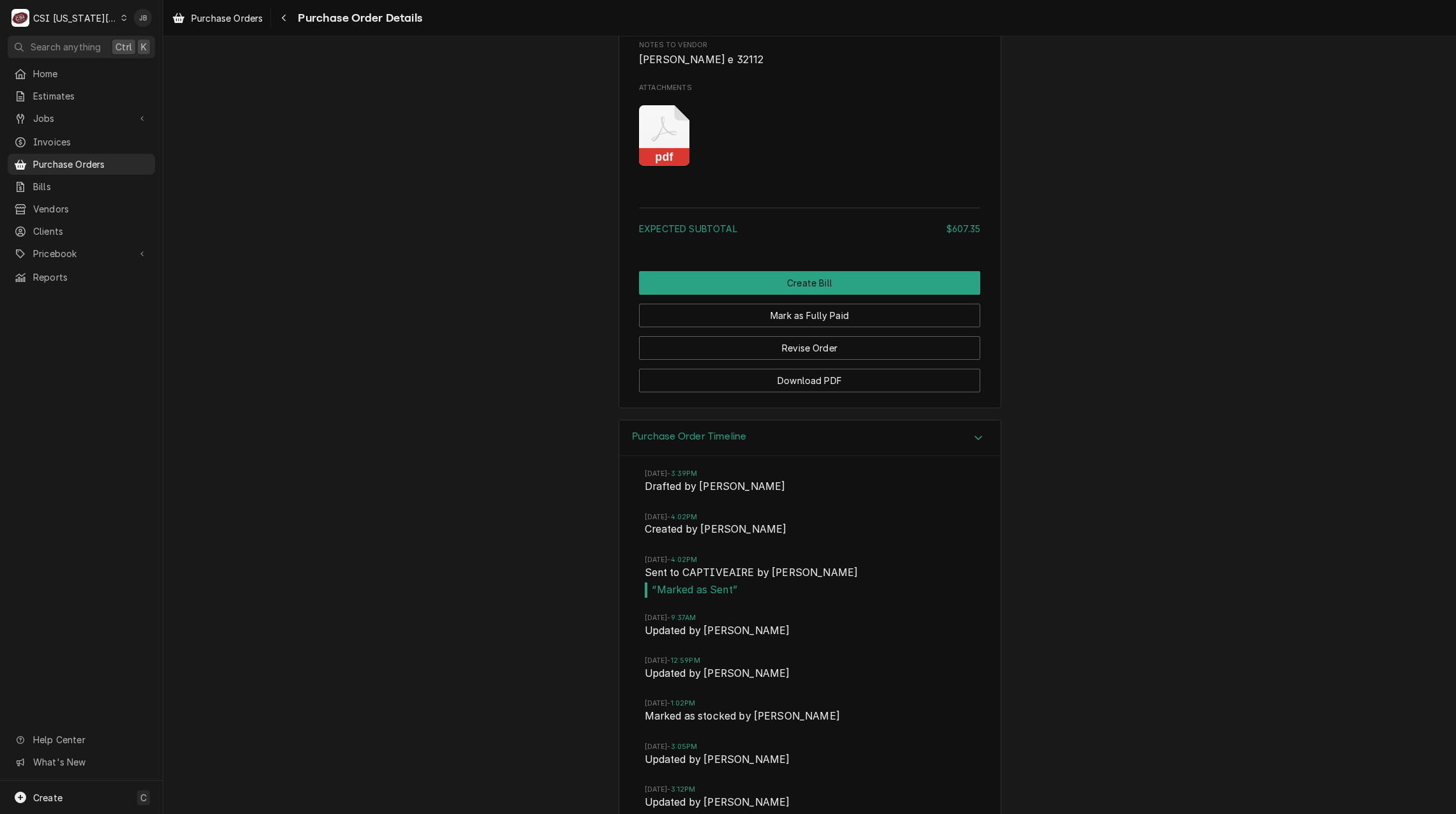
scroll to position [1632, 0]
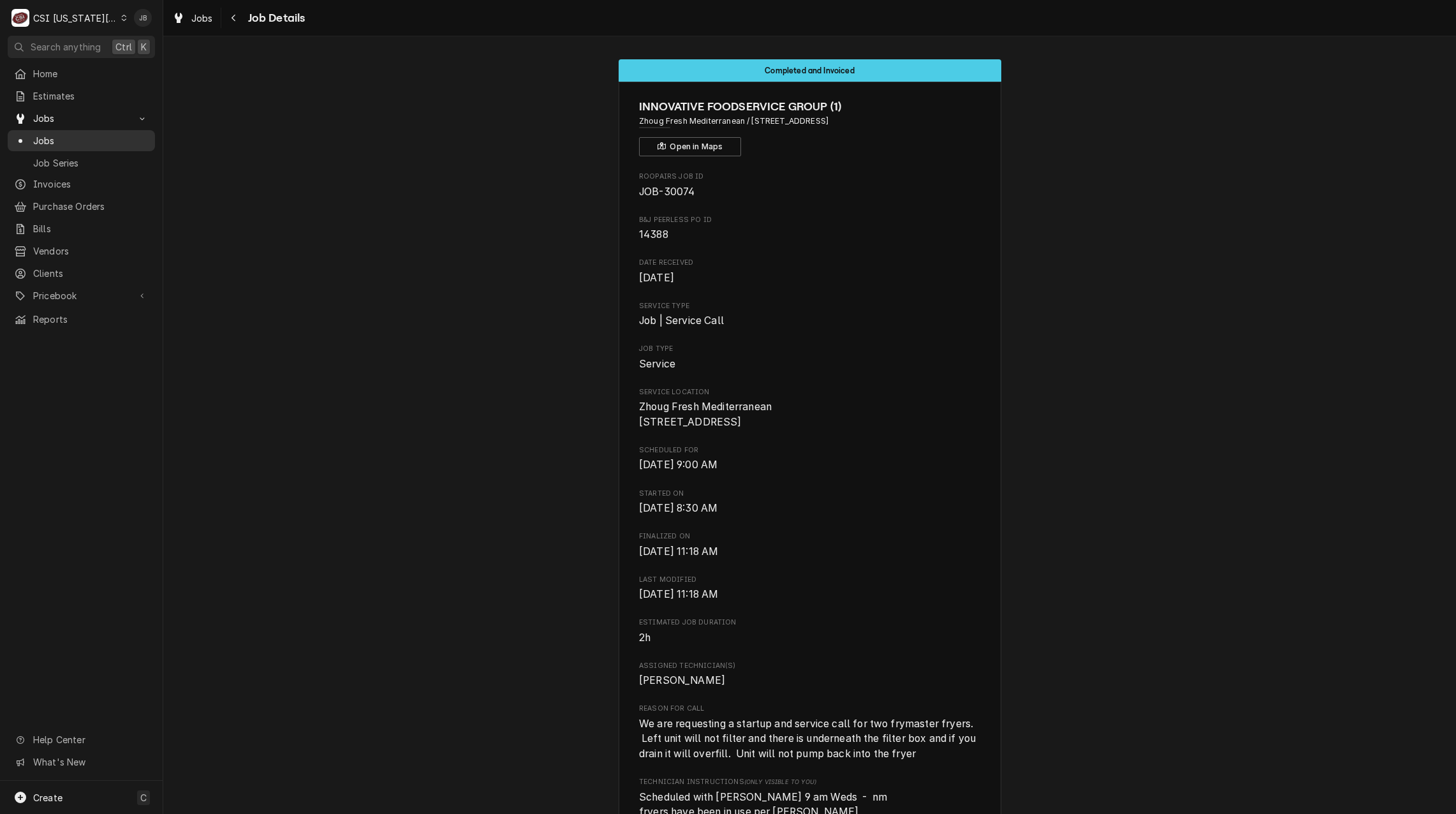
scroll to position [752, 0]
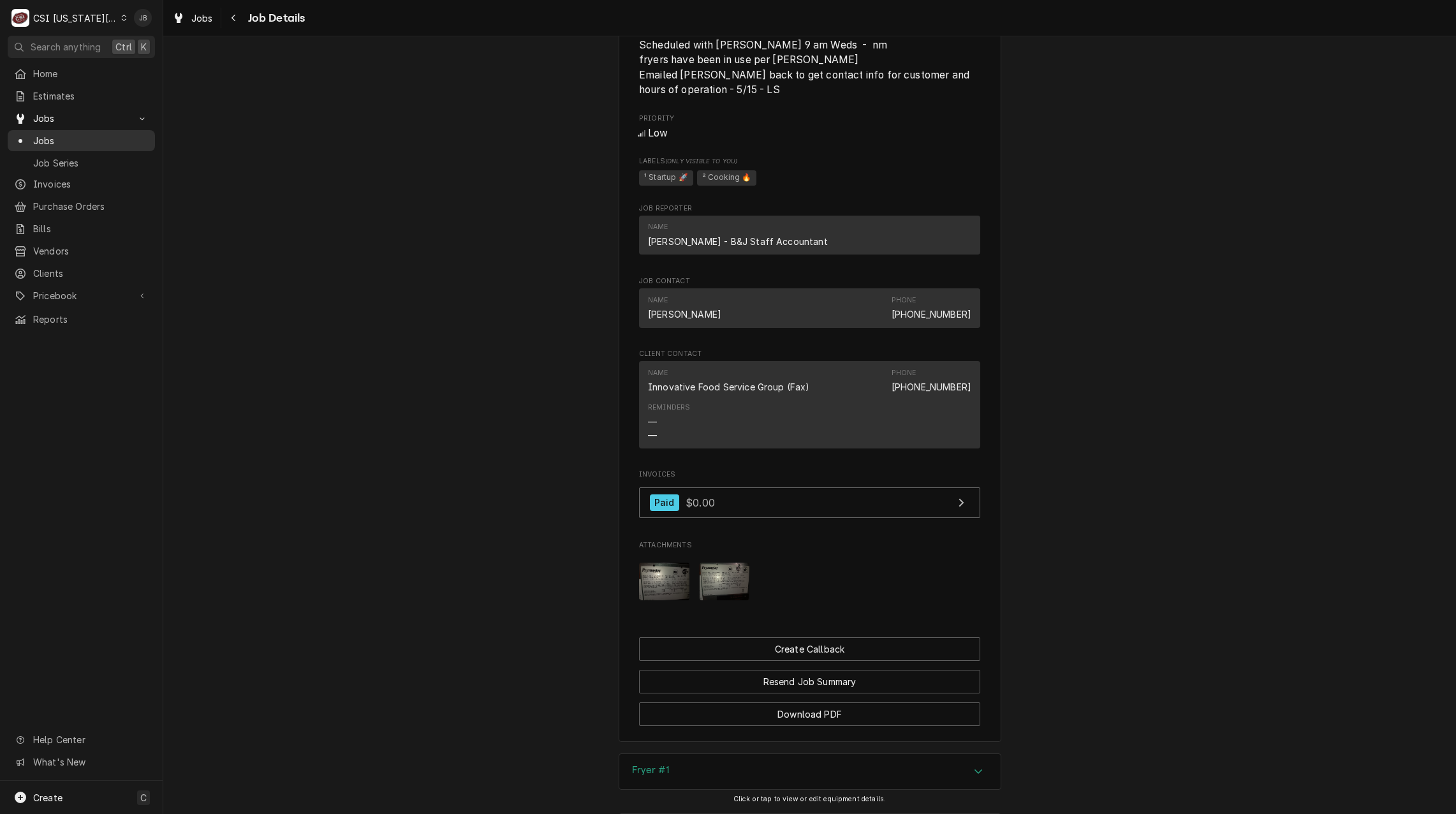
drag, startPoint x: 56, startPoint y: 135, endPoint x: 64, endPoint y: 139, distance: 8.9
click at [56, 135] on span "Jobs" at bounding box center [90, 141] width 116 height 14
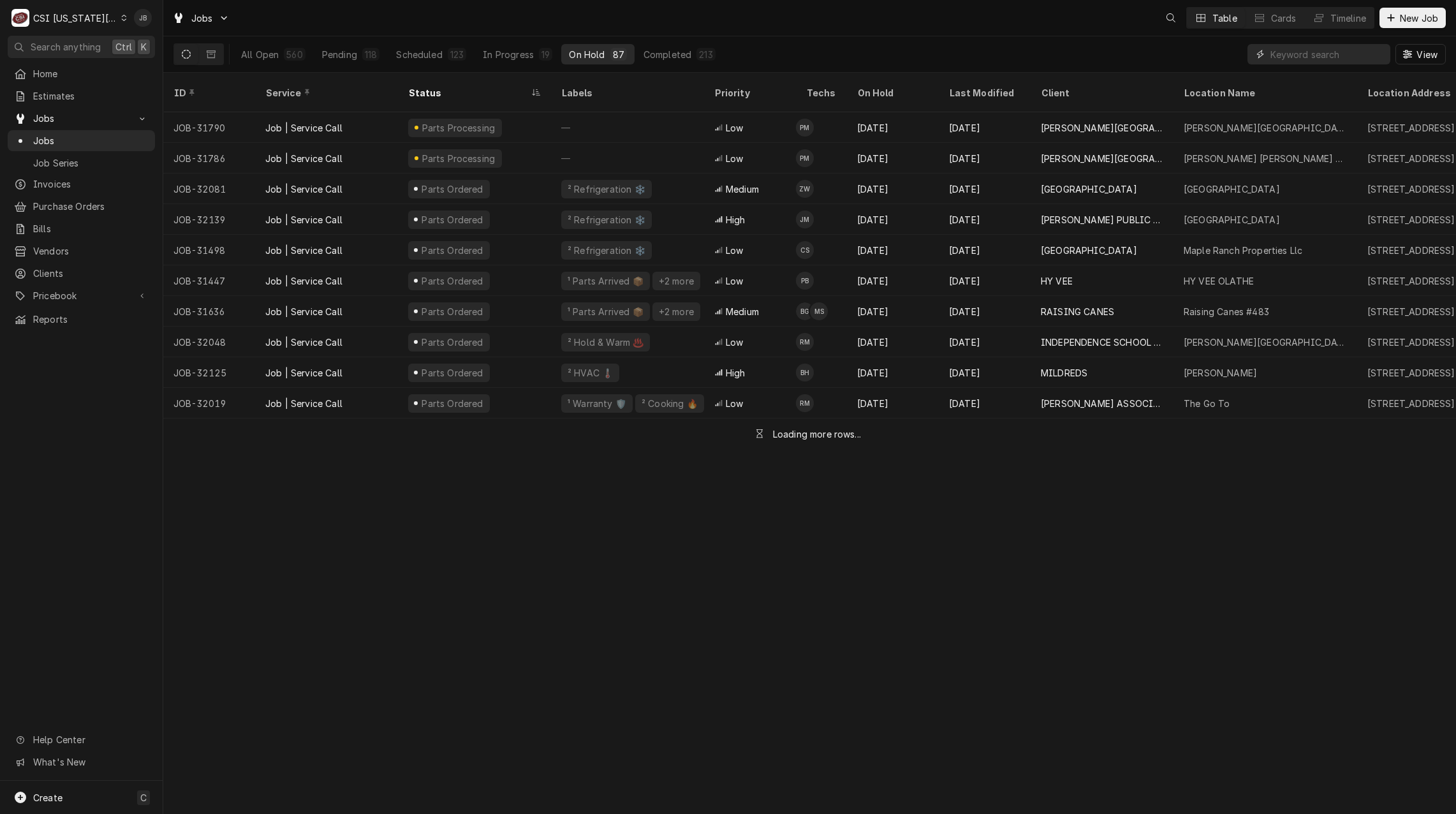
click at [1312, 60] on input "Dynamic Content Wrapper" at bounding box center [1327, 54] width 113 height 21
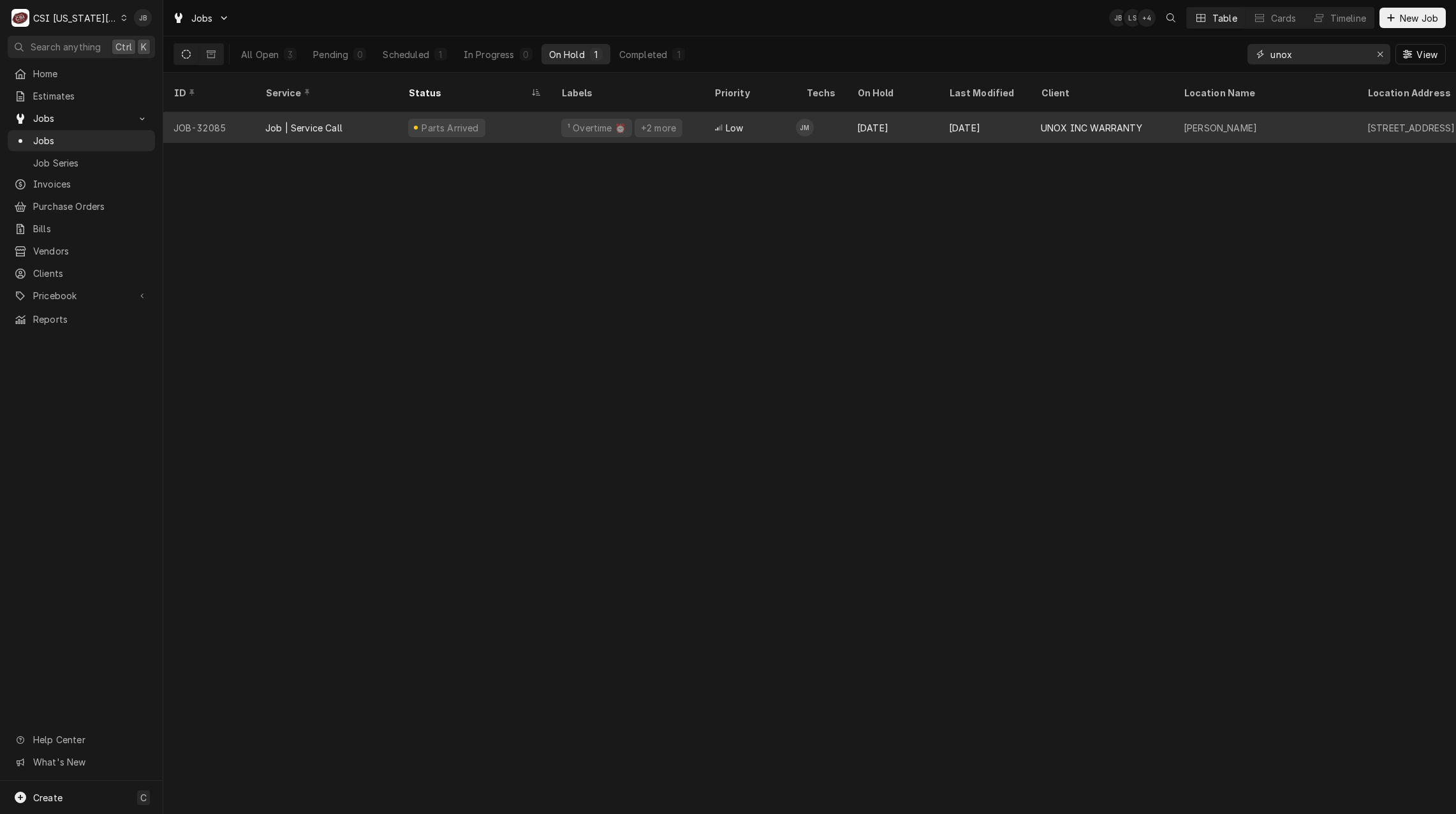
type input "unox"
click at [728, 121] on span "Low" at bounding box center [735, 128] width 18 height 14
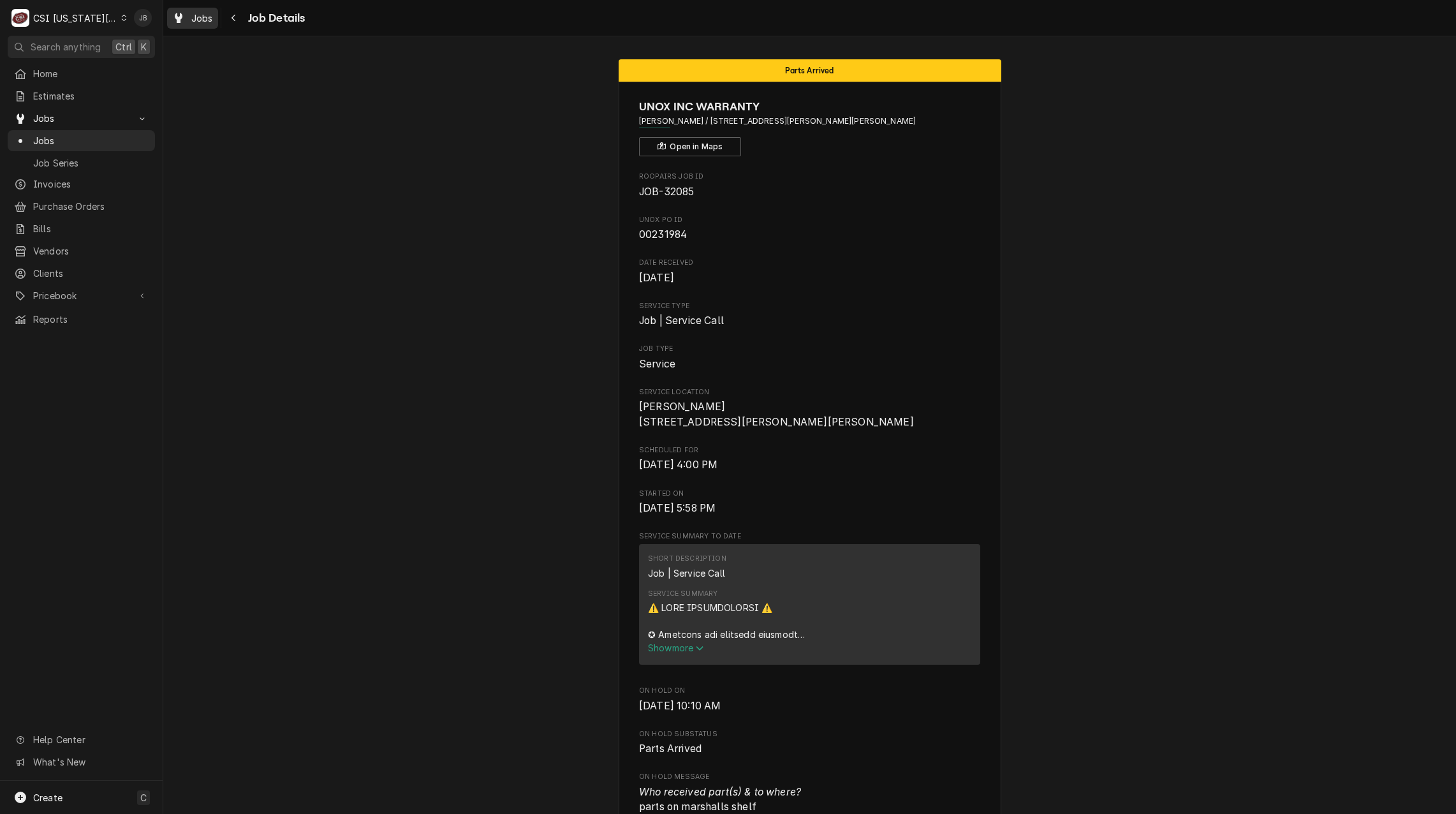
click at [197, 16] on span "Jobs" at bounding box center [202, 18] width 21 height 14
